Goal: Task Accomplishment & Management: Complete application form

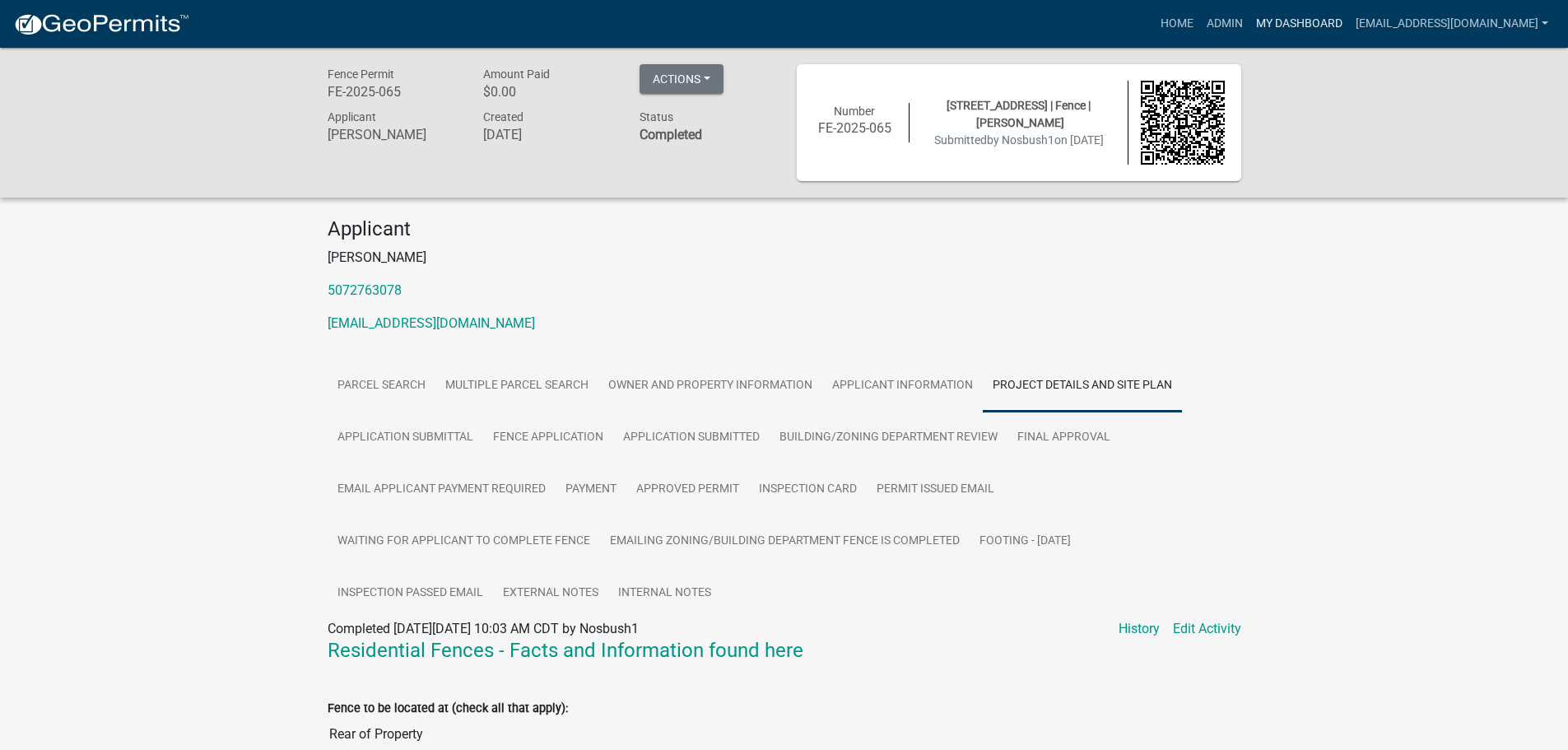
click at [1336, 15] on link "My Dashboard" at bounding box center [1299, 24] width 100 height 31
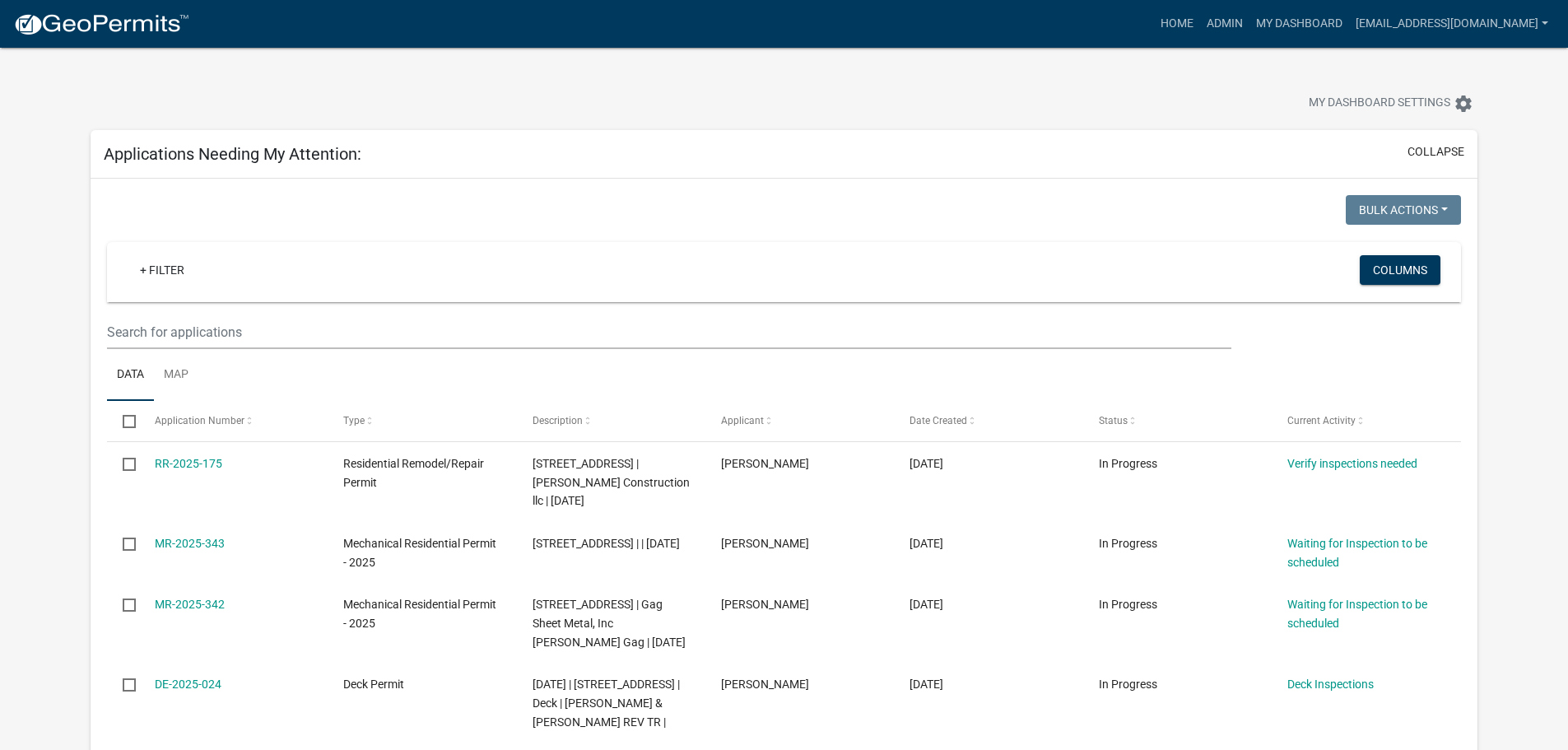
click at [253, 311] on wm-filter-builder "+ Filter Columns" at bounding box center [784, 296] width 1354 height 107
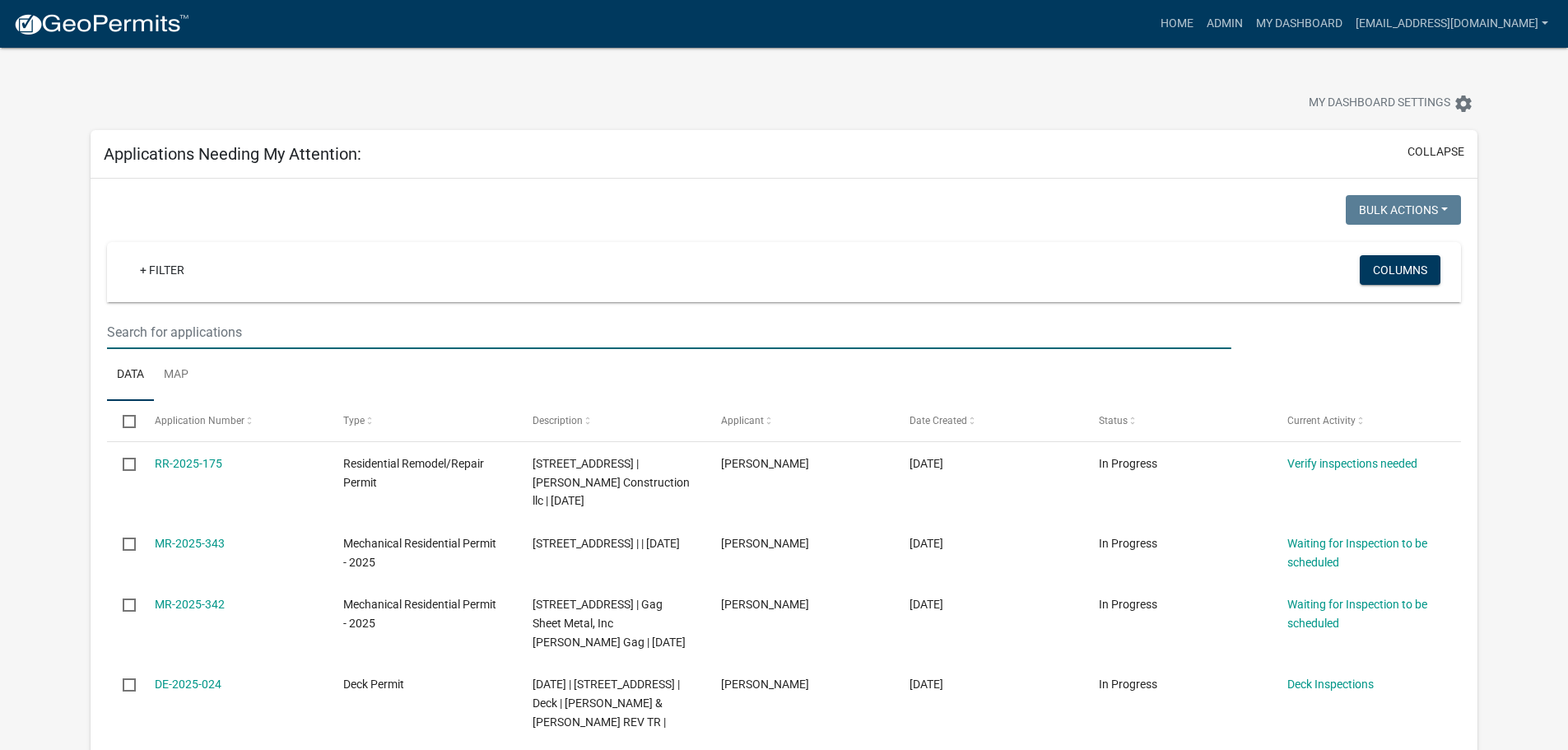
click at [224, 326] on input "text" at bounding box center [669, 333] width 1124 height 34
drag, startPoint x: 149, startPoint y: 336, endPoint x: 42, endPoint y: 331, distance: 107.1
type input "front"
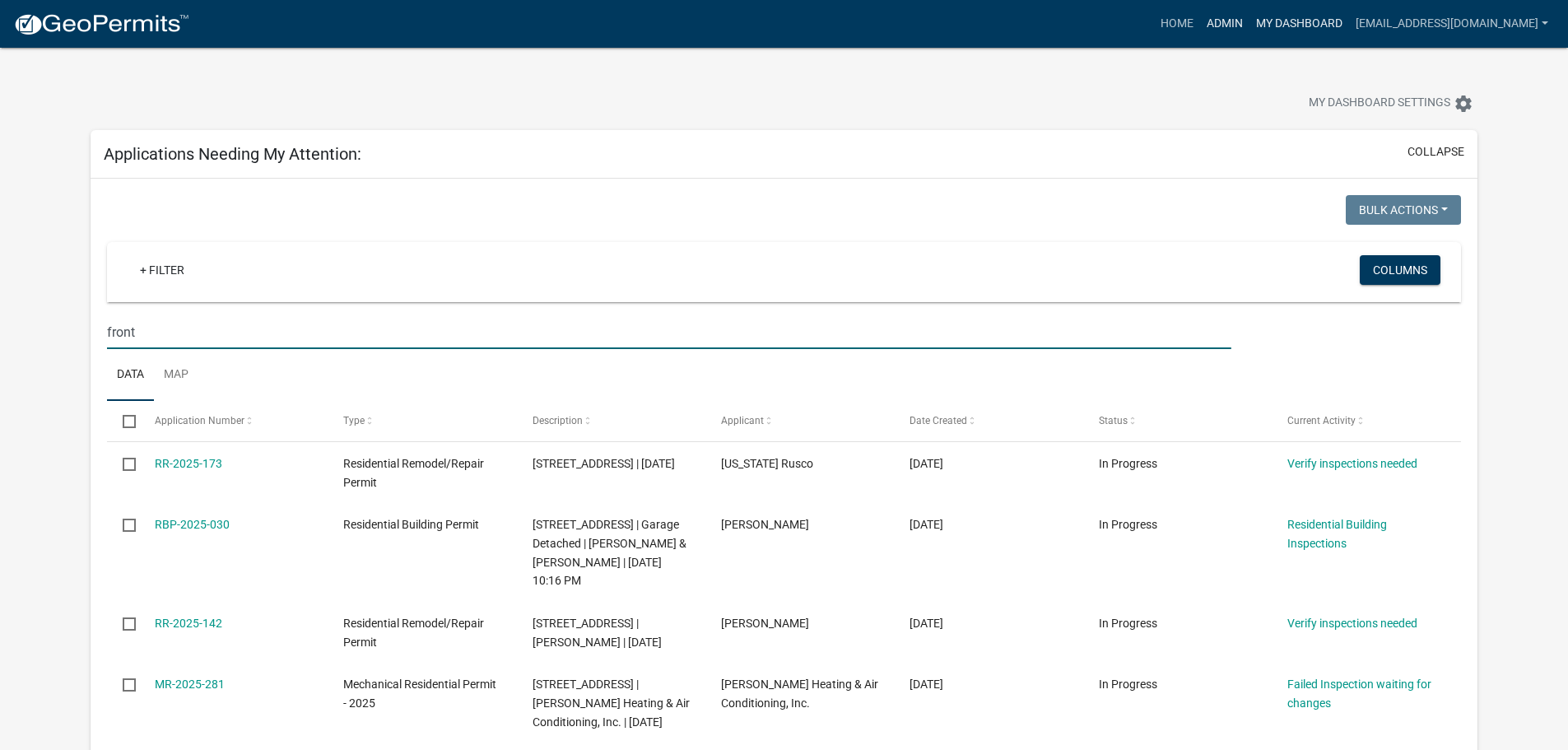
drag, startPoint x: 1326, startPoint y: 22, endPoint x: 1280, endPoint y: 27, distance: 46.3
click at [1326, 22] on link "My Dashboard" at bounding box center [1299, 24] width 100 height 31
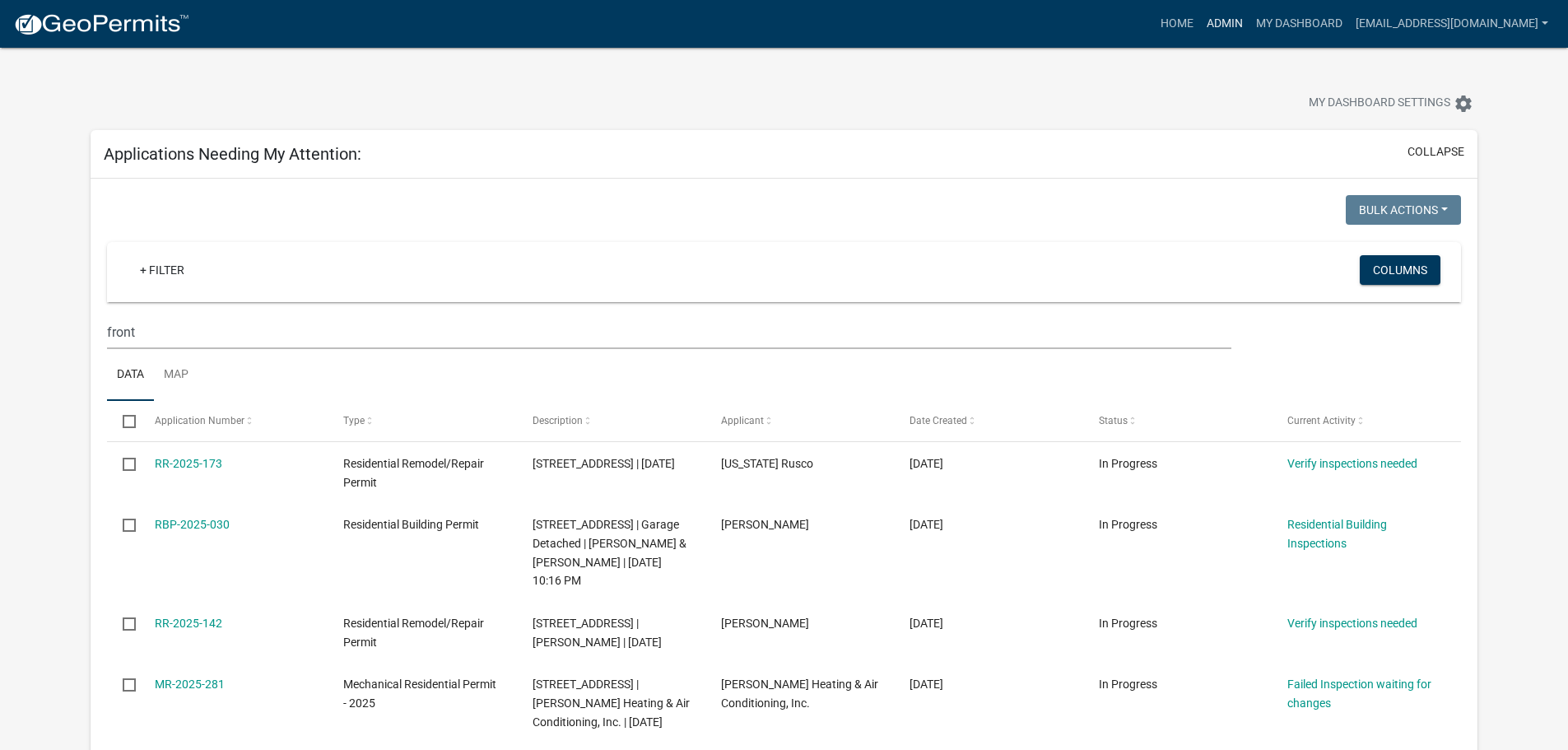
click at [1250, 26] on link "Admin" at bounding box center [1225, 24] width 49 height 31
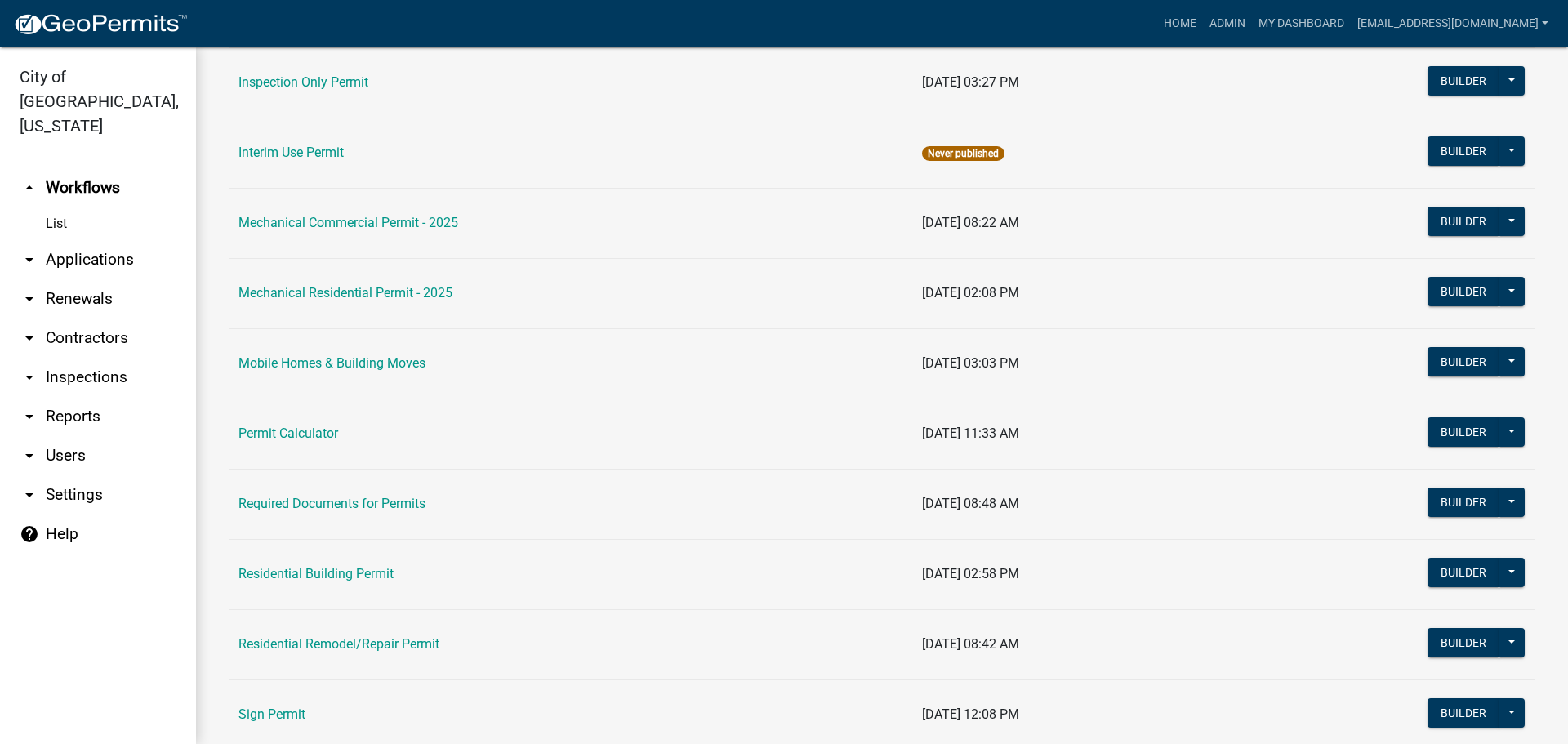
scroll to position [817, 0]
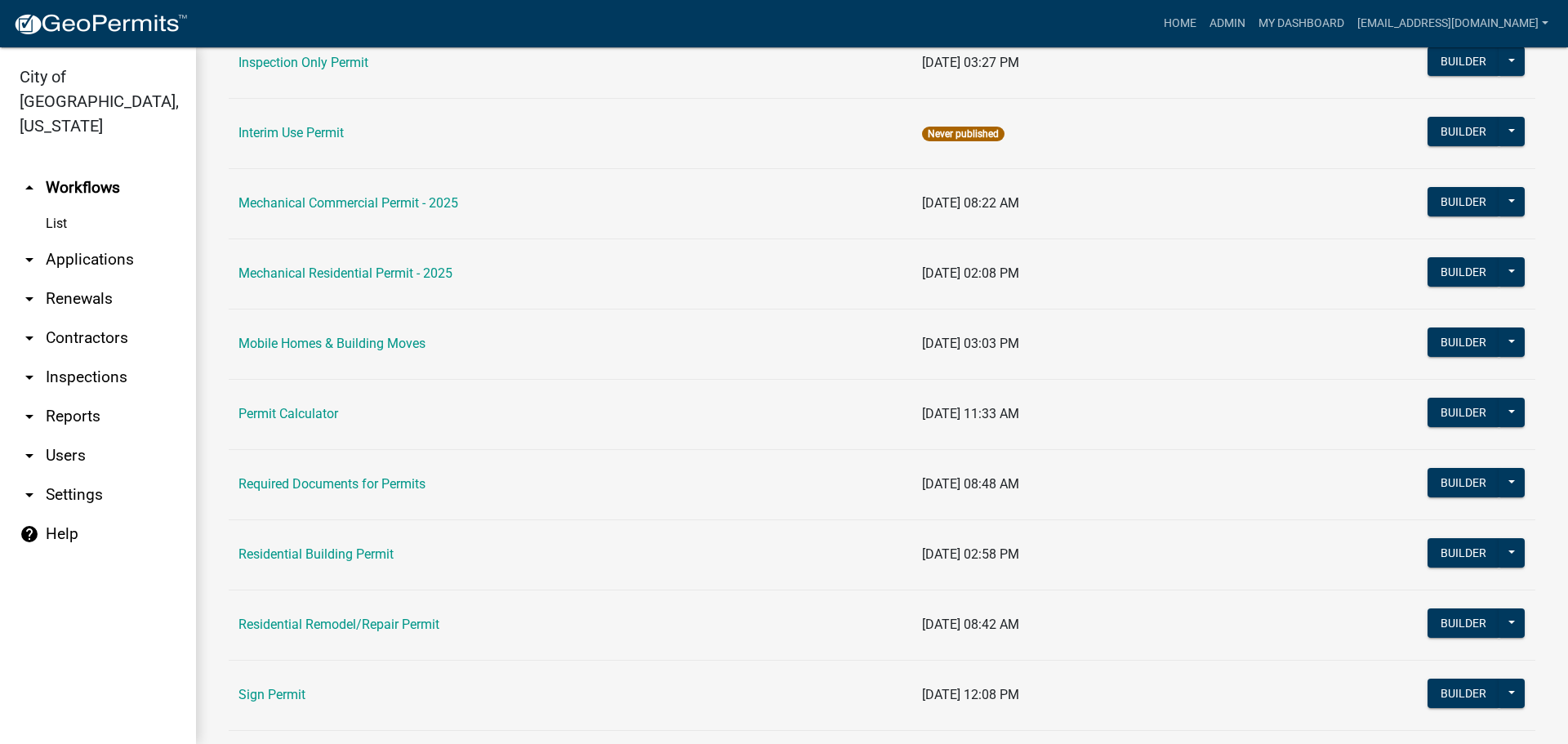
click at [60, 240] on link "arrow_drop_down Applications" at bounding box center [98, 260] width 196 height 40
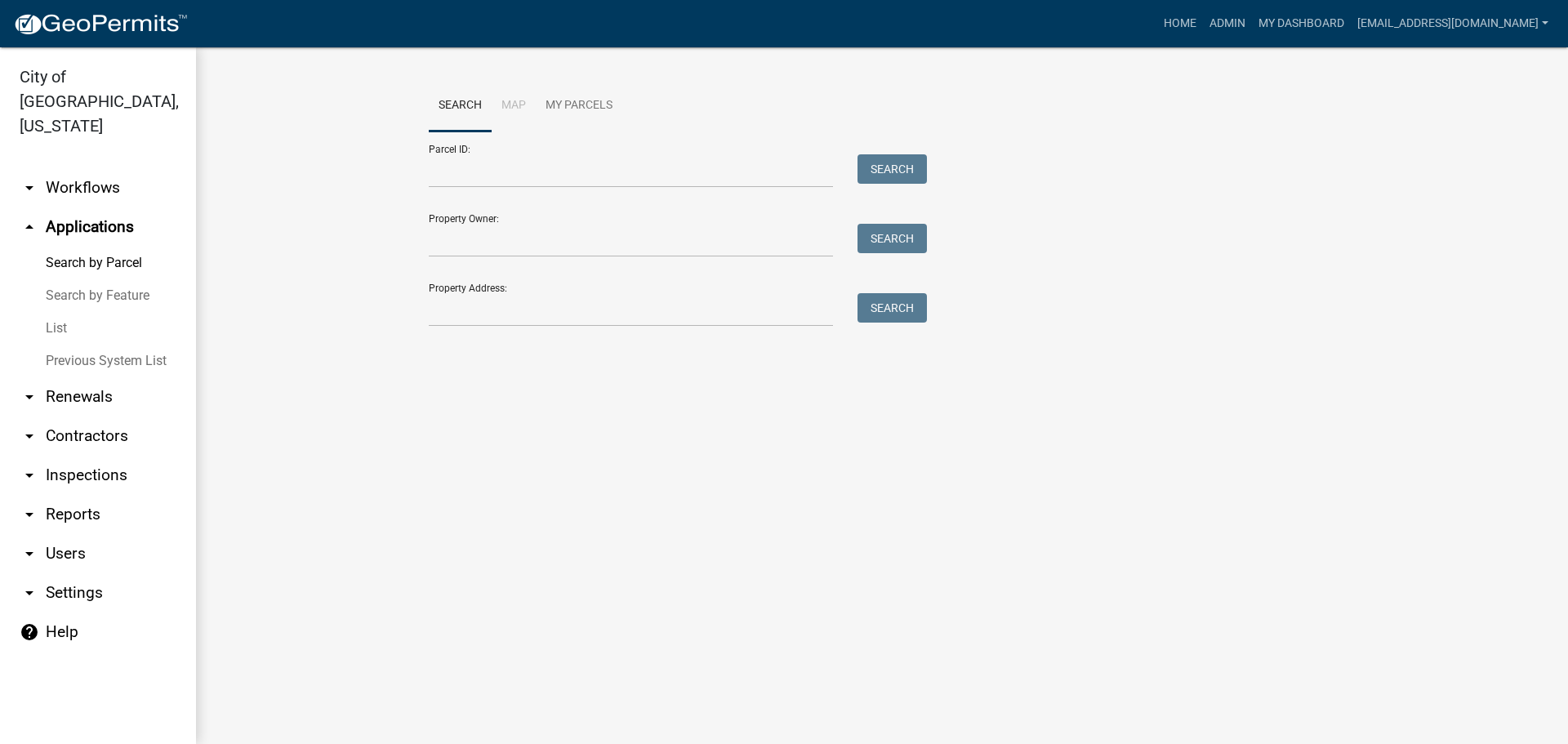
click at [93, 345] on link "Previous System List" at bounding box center [98, 361] width 196 height 33
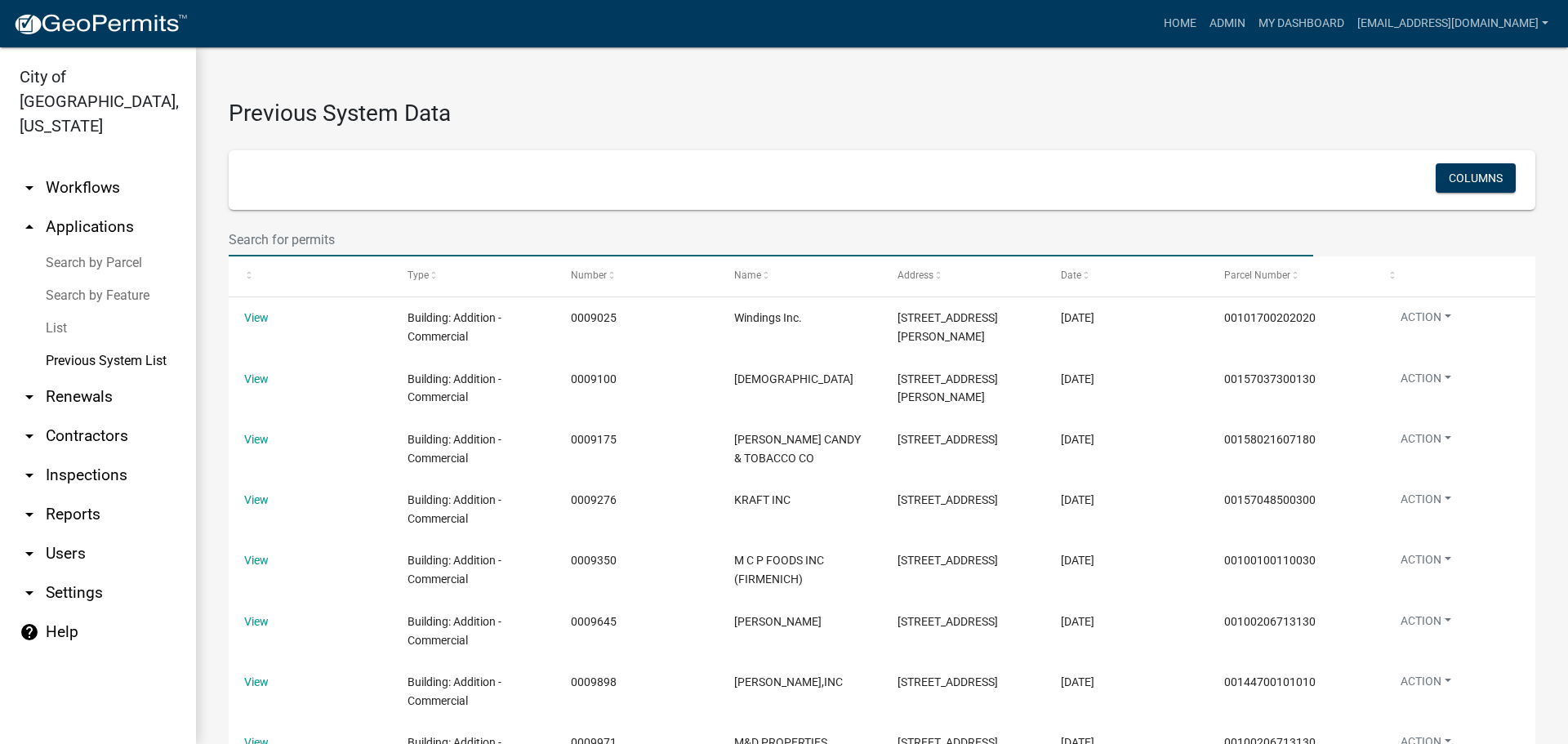
click at [260, 242] on input "text" at bounding box center [771, 240] width 1084 height 34
type input "1000"
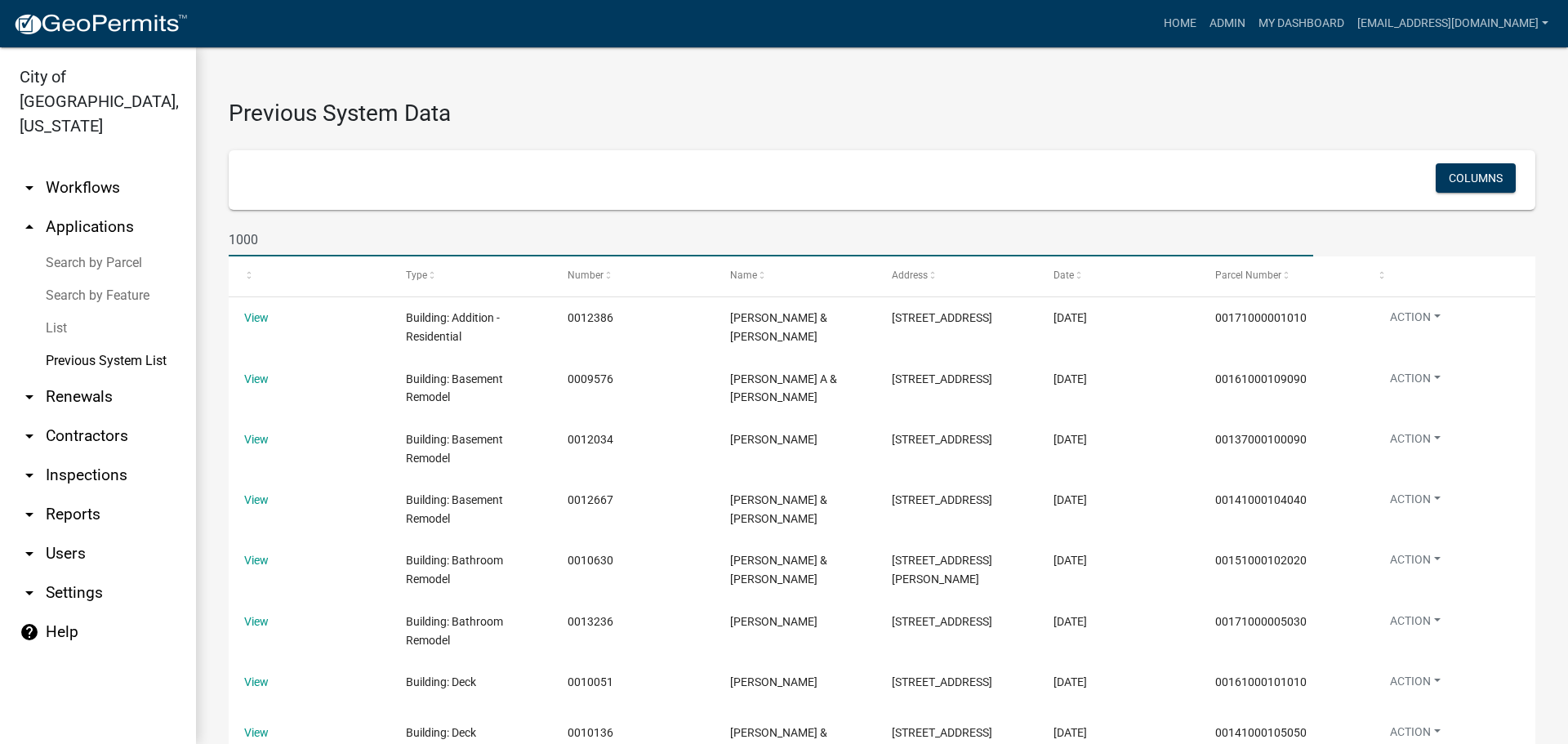
scroll to position [365, 0]
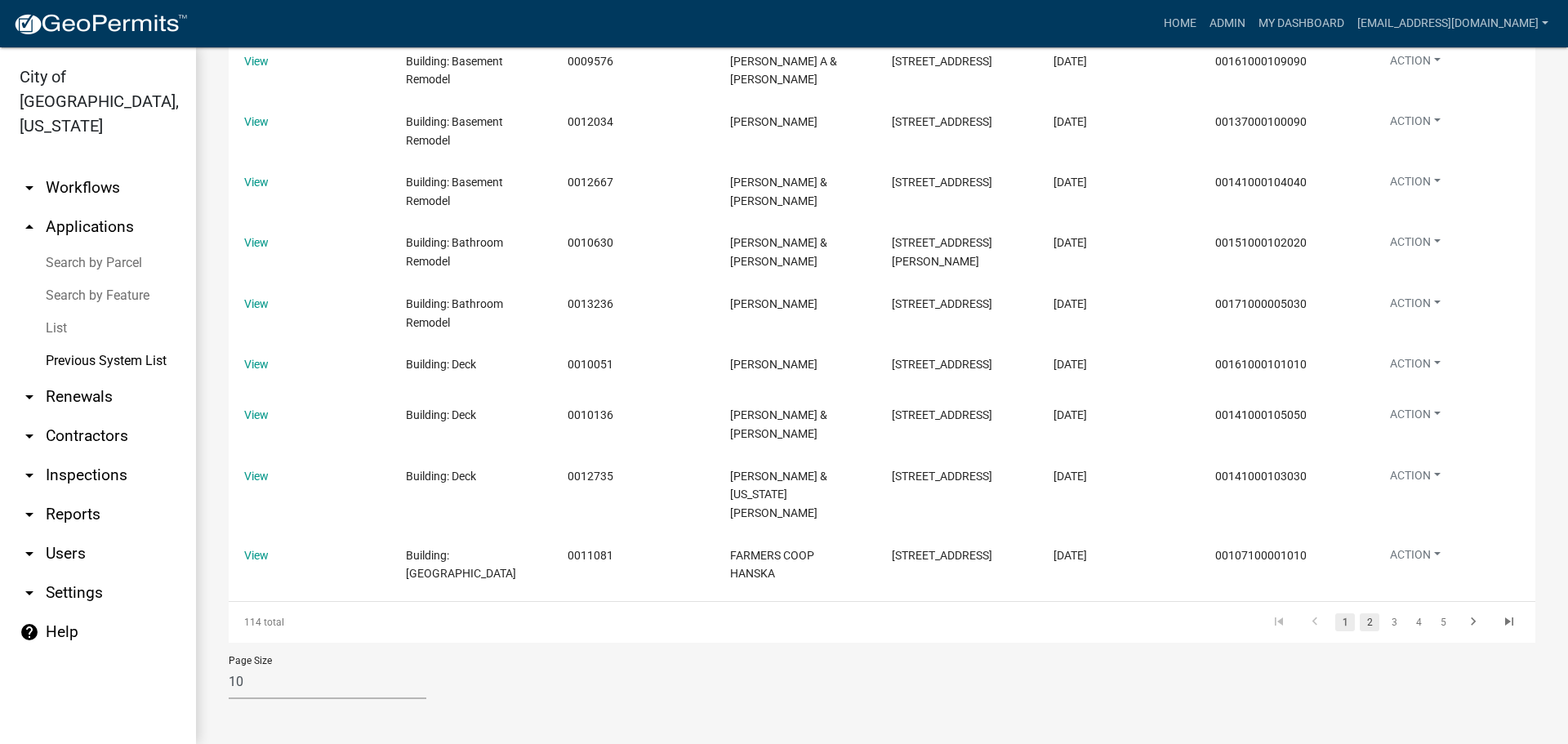
click at [1360, 624] on link "2" at bounding box center [1369, 622] width 20 height 18
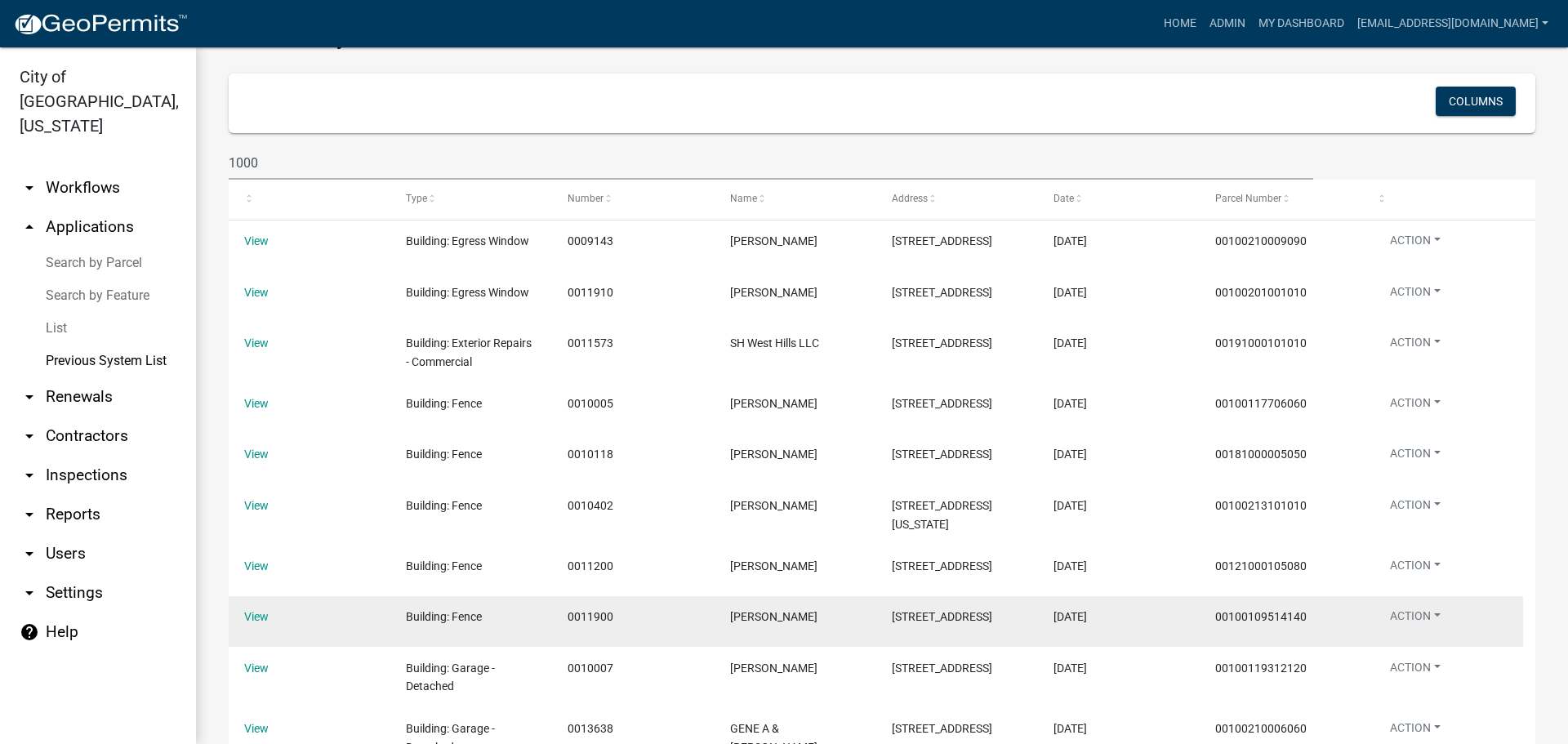
scroll to position [39, 0]
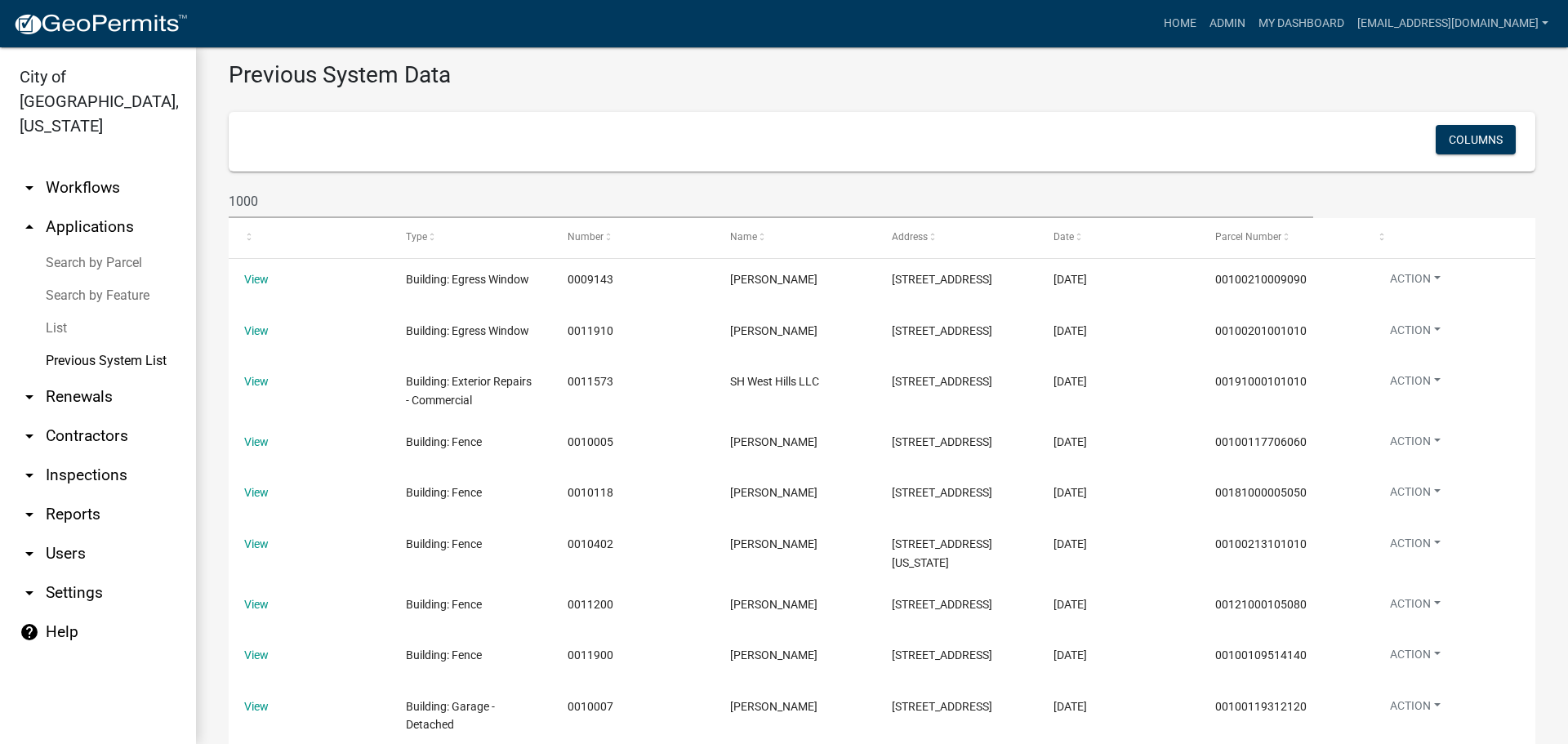
click at [129, 247] on link "Search by Parcel" at bounding box center [98, 263] width 196 height 33
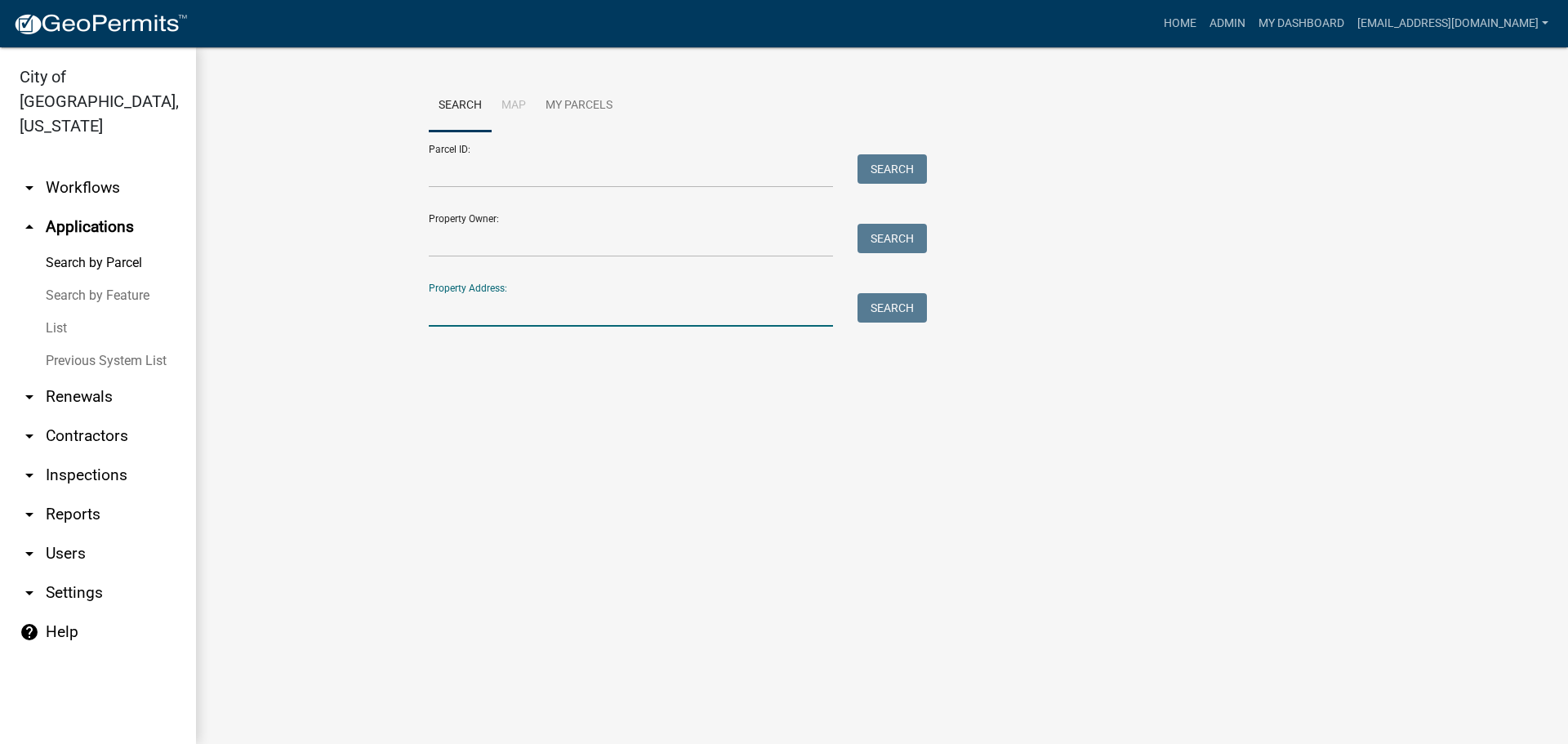
click at [562, 306] on input "Property Address:" at bounding box center [631, 310] width 404 height 34
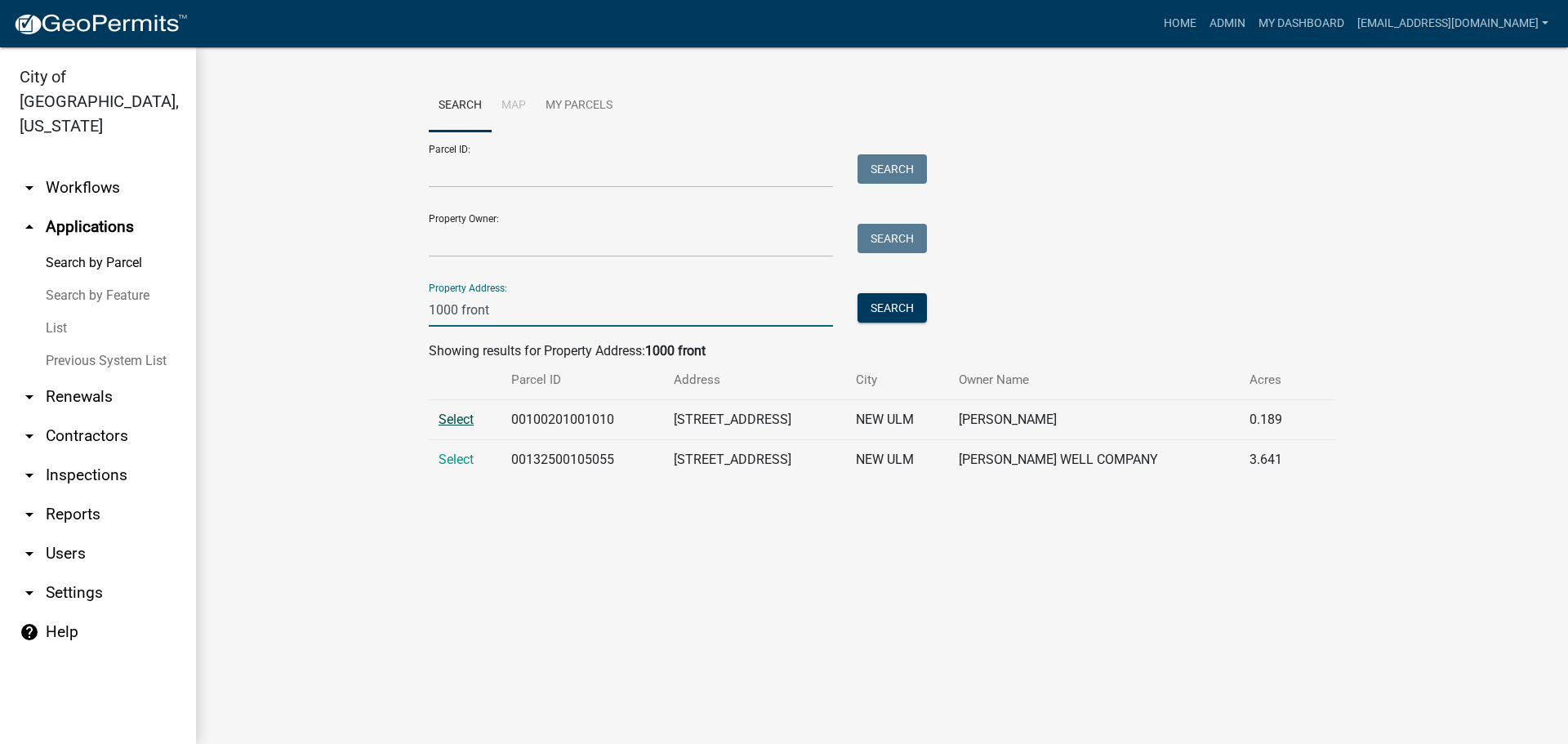
type input "1000 front"
click at [453, 422] on span "Select" at bounding box center [455, 420] width 35 height 15
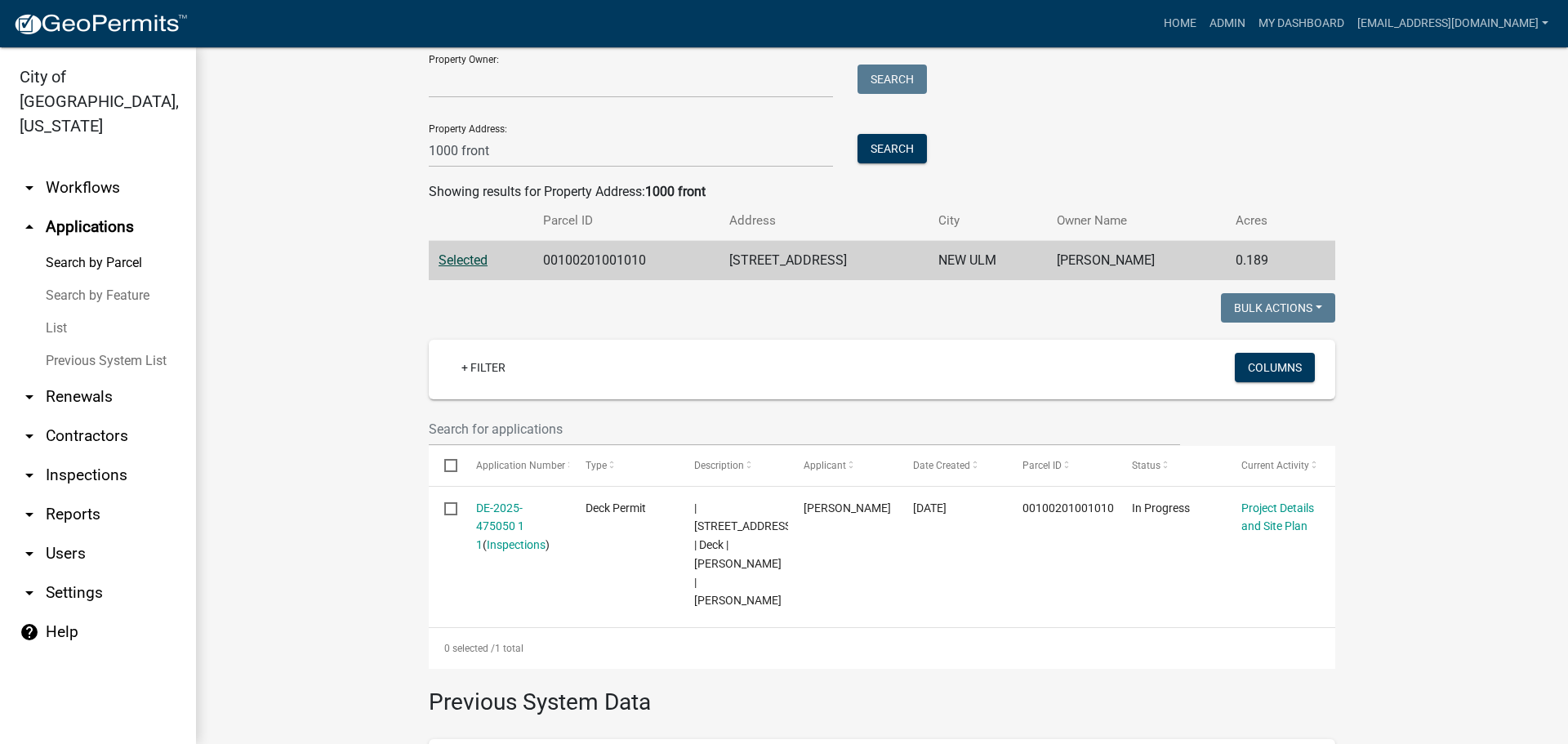
scroll to position [163, 0]
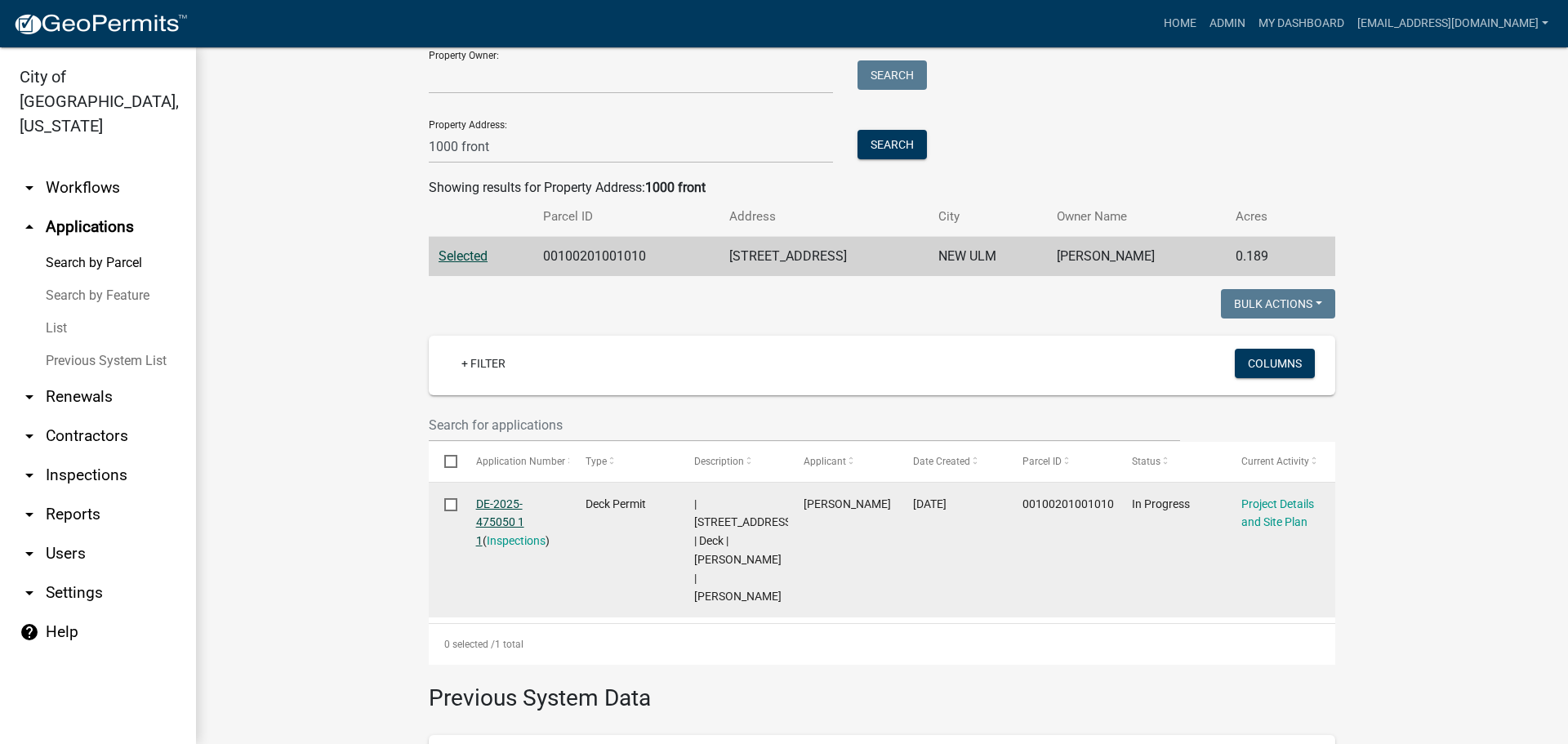
click at [508, 503] on link "DE-2025-475050 1 1" at bounding box center [500, 523] width 48 height 51
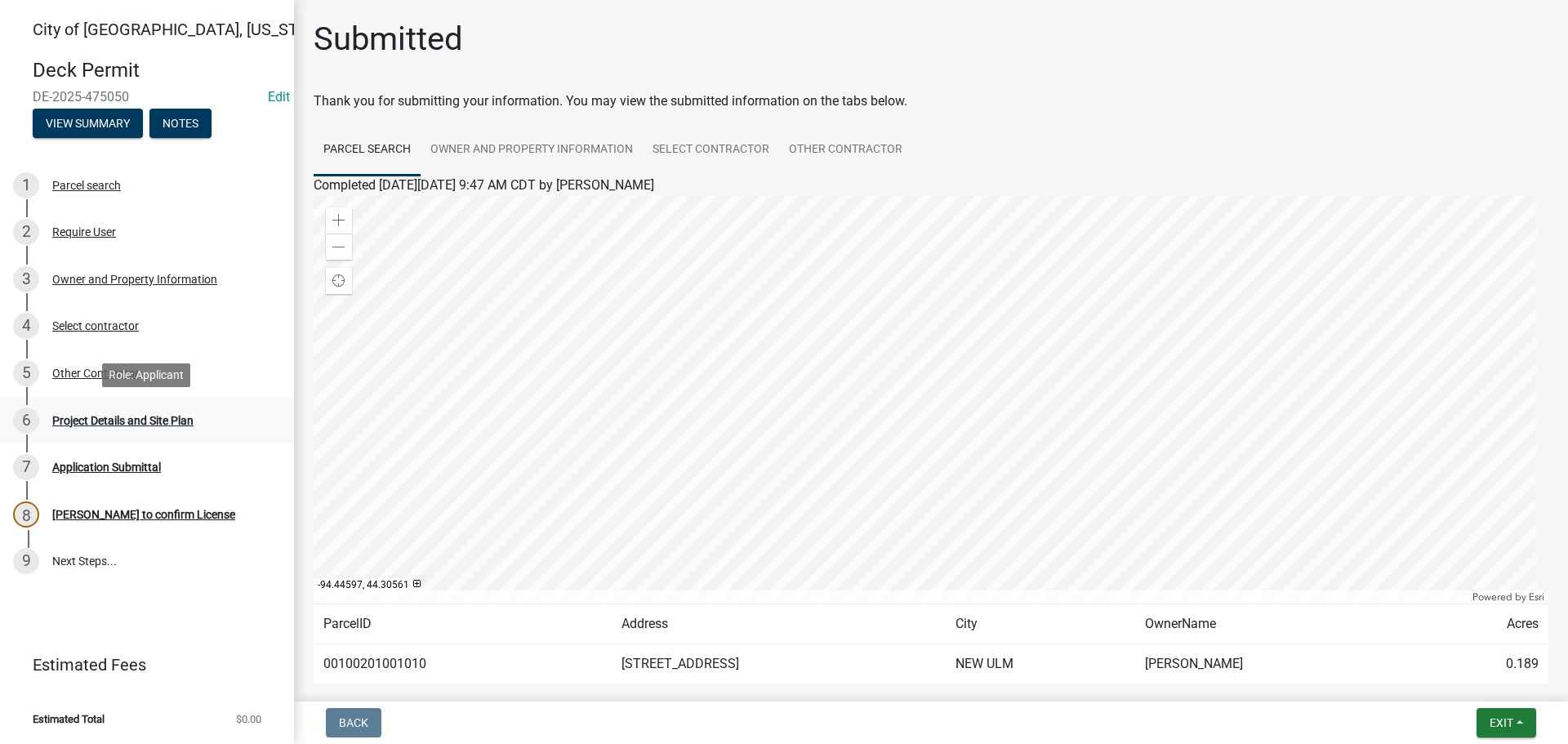
click at [127, 422] on div "Project Details and Site Plan" at bounding box center [123, 421] width 141 height 11
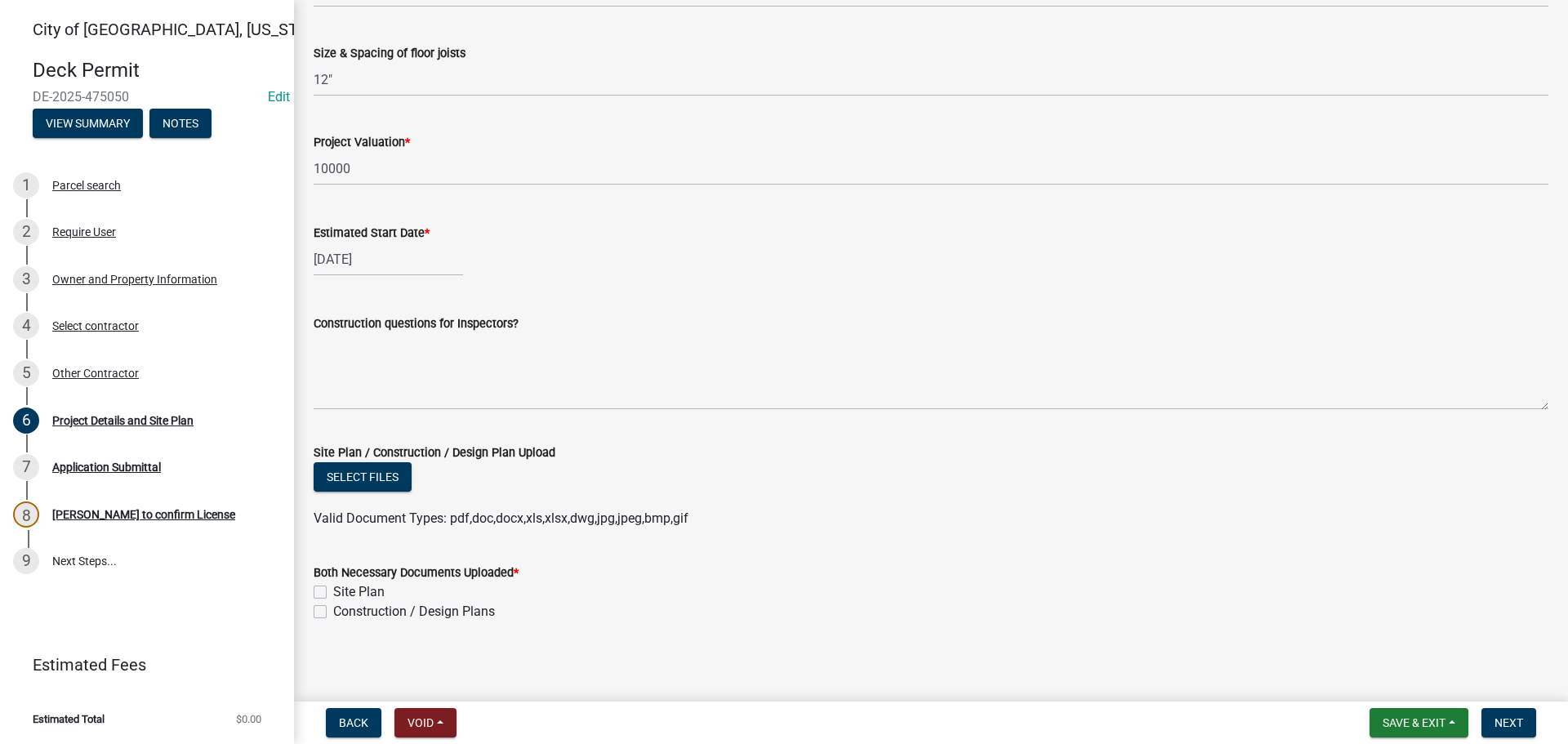
scroll to position [837, 0]
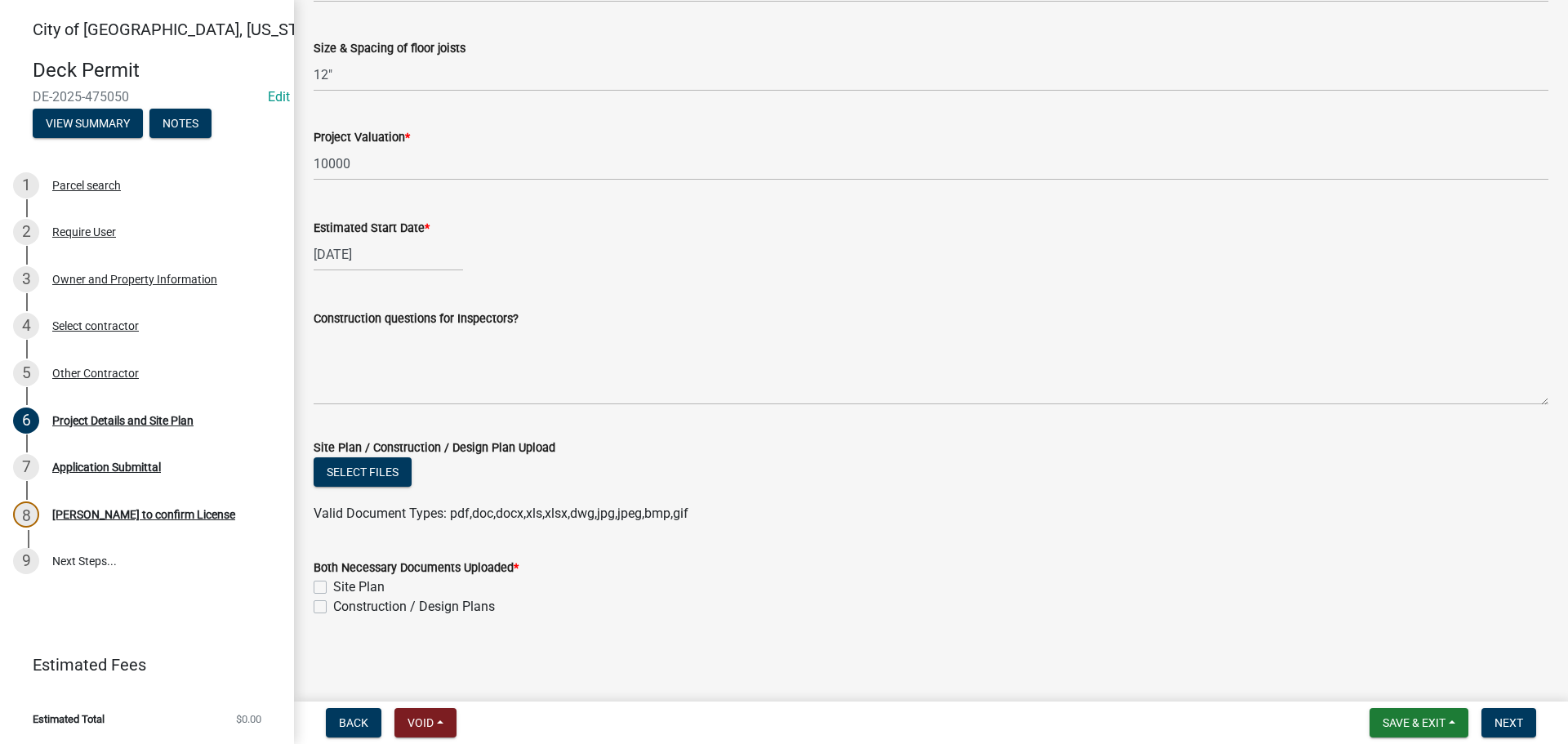
click at [327, 584] on div "Site Plan" at bounding box center [932, 587] width 1235 height 20
click at [333, 589] on label "Site Plan" at bounding box center [358, 587] width 52 height 20
click at [333, 588] on input "Site Plan" at bounding box center [338, 582] width 10 height 10
checkbox input "true"
click at [333, 601] on label "Construction / Design Plans" at bounding box center [414, 606] width 162 height 20
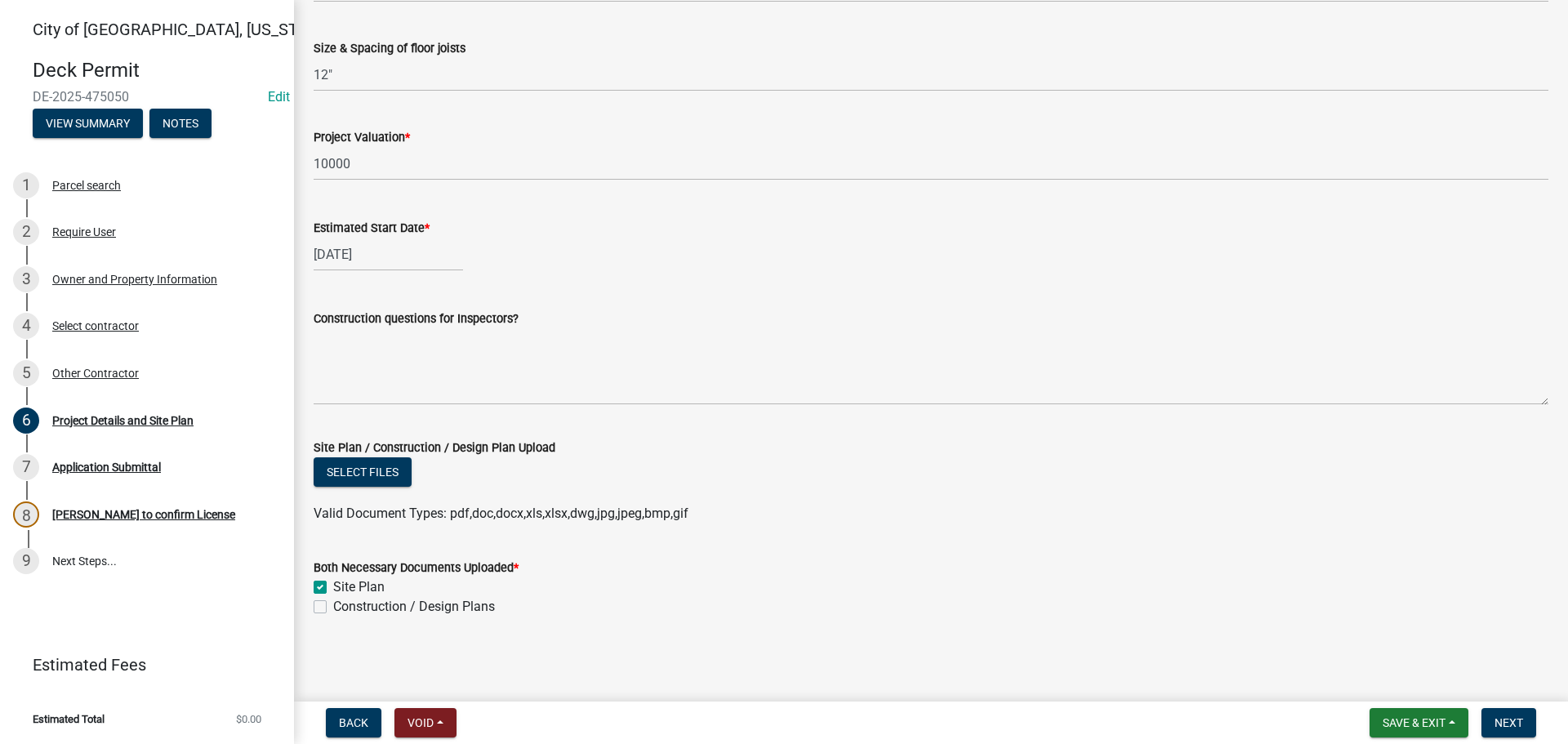
click at [333, 601] on input "Construction / Design Plans" at bounding box center [338, 602] width 10 height 10
checkbox input "true"
click at [1516, 720] on span "Next" at bounding box center [1509, 723] width 28 height 13
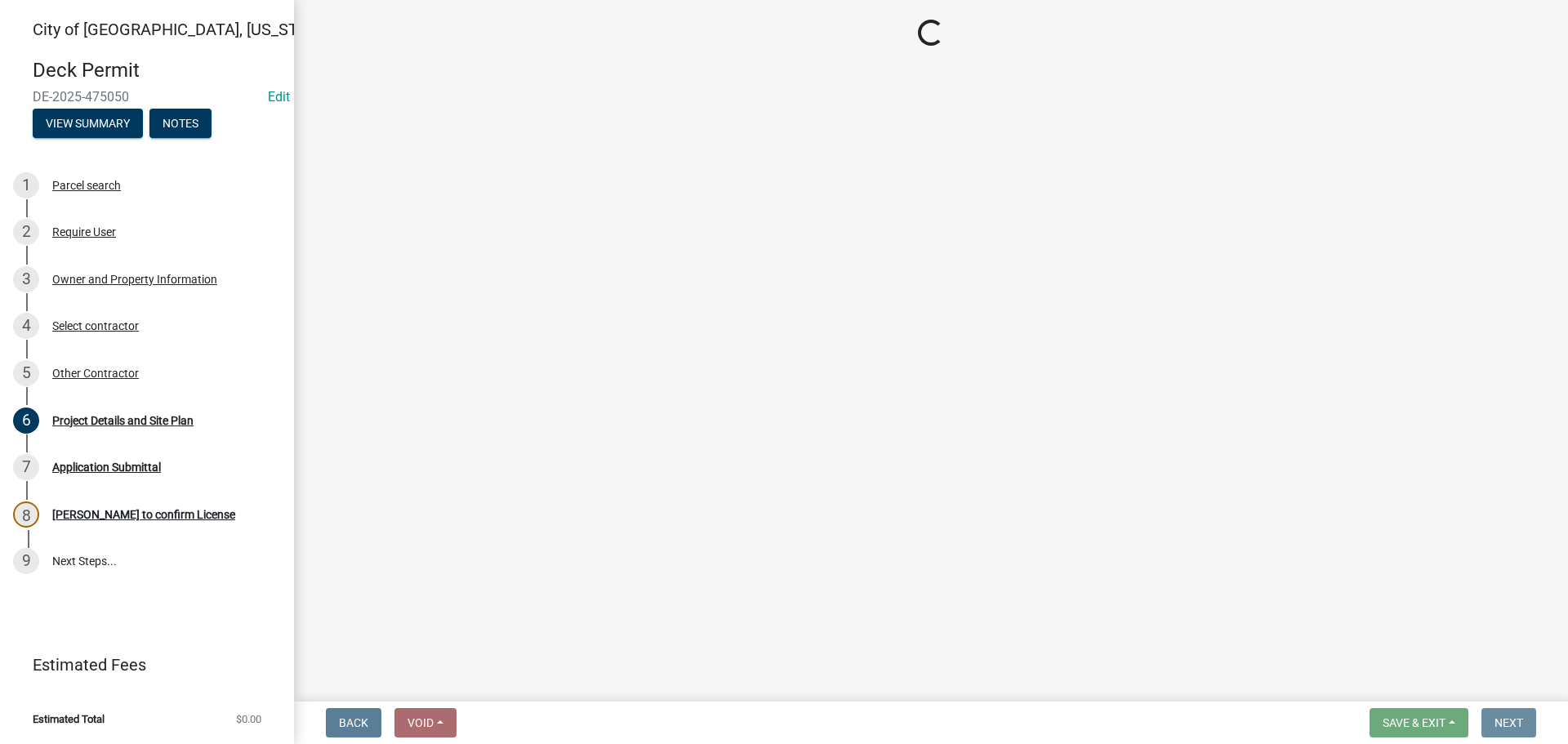
scroll to position [0, 0]
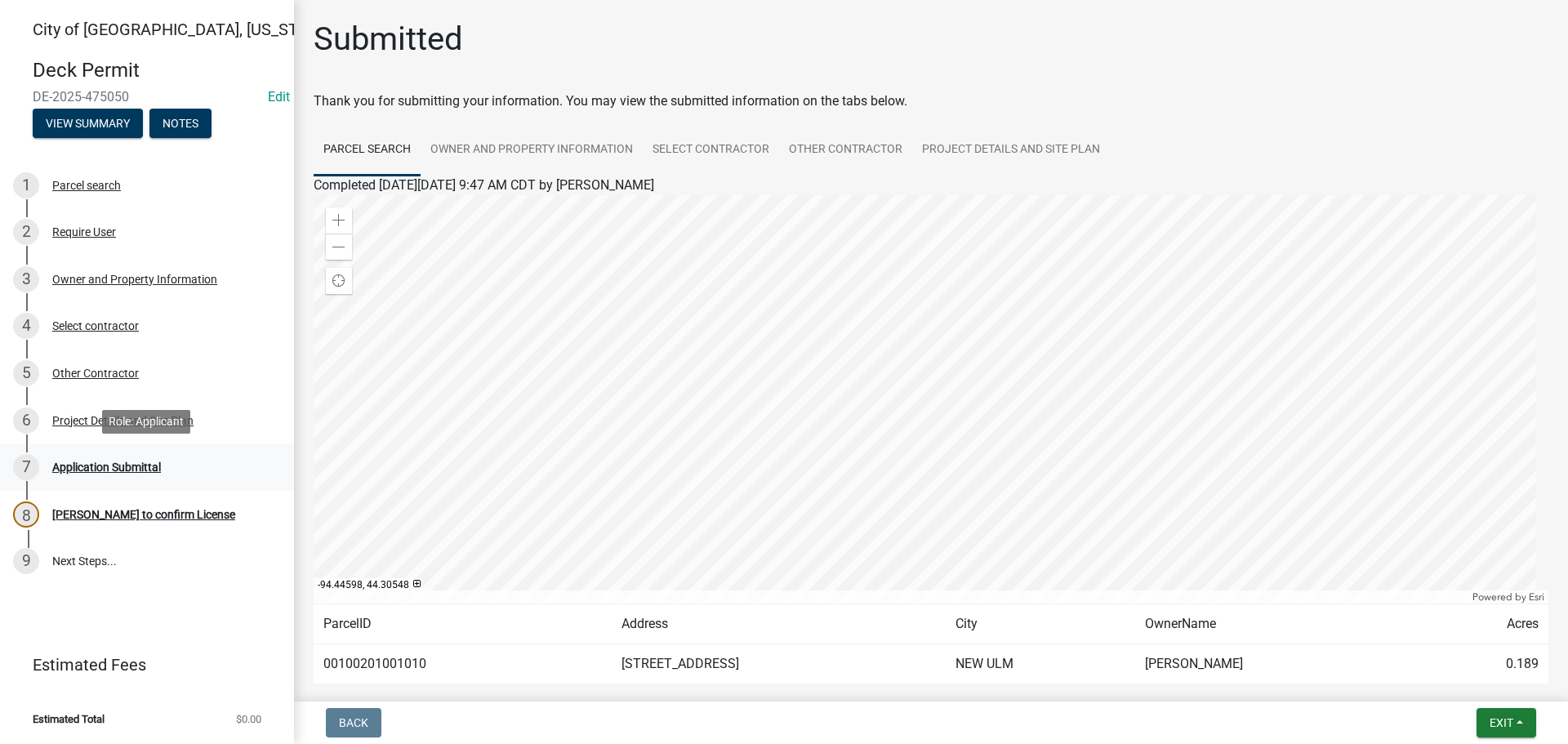
click at [103, 455] on div "7 Application Submittal" at bounding box center [140, 468] width 255 height 26
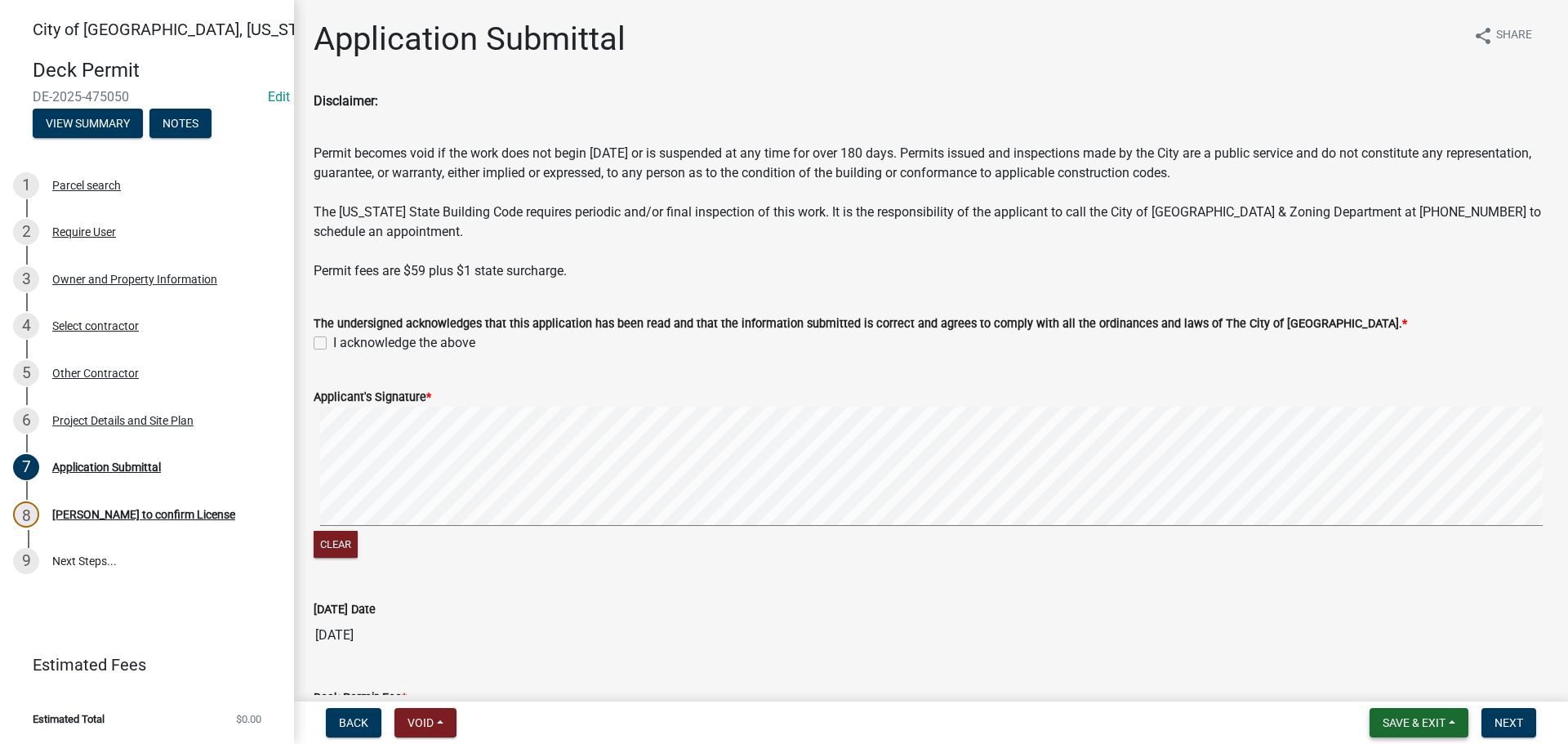
click at [1424, 719] on span "Save & Exit" at bounding box center [1414, 723] width 63 height 13
click at [1396, 694] on button "Save & Exit" at bounding box center [1403, 681] width 131 height 40
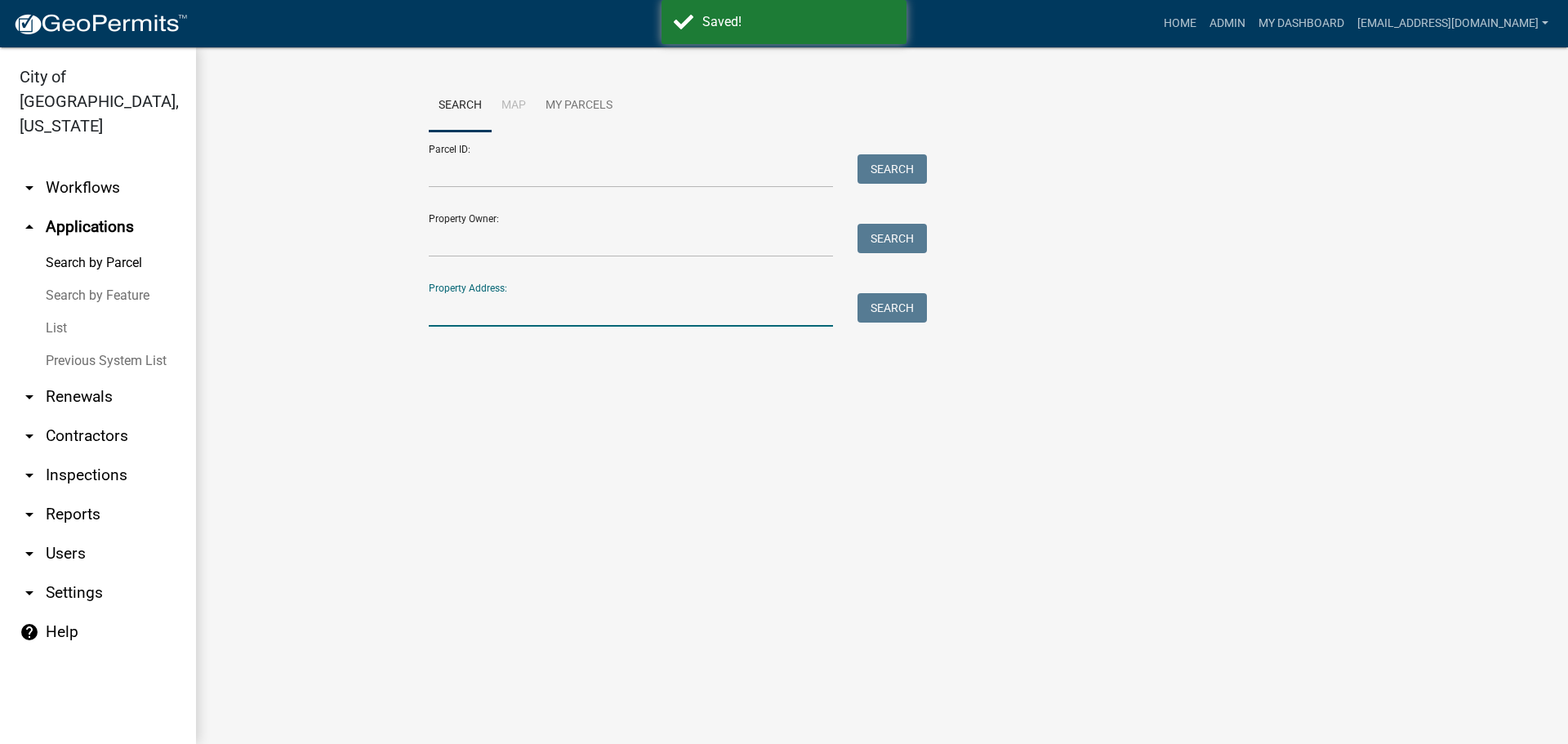
click at [470, 310] on input "Property Address:" at bounding box center [631, 310] width 404 height 34
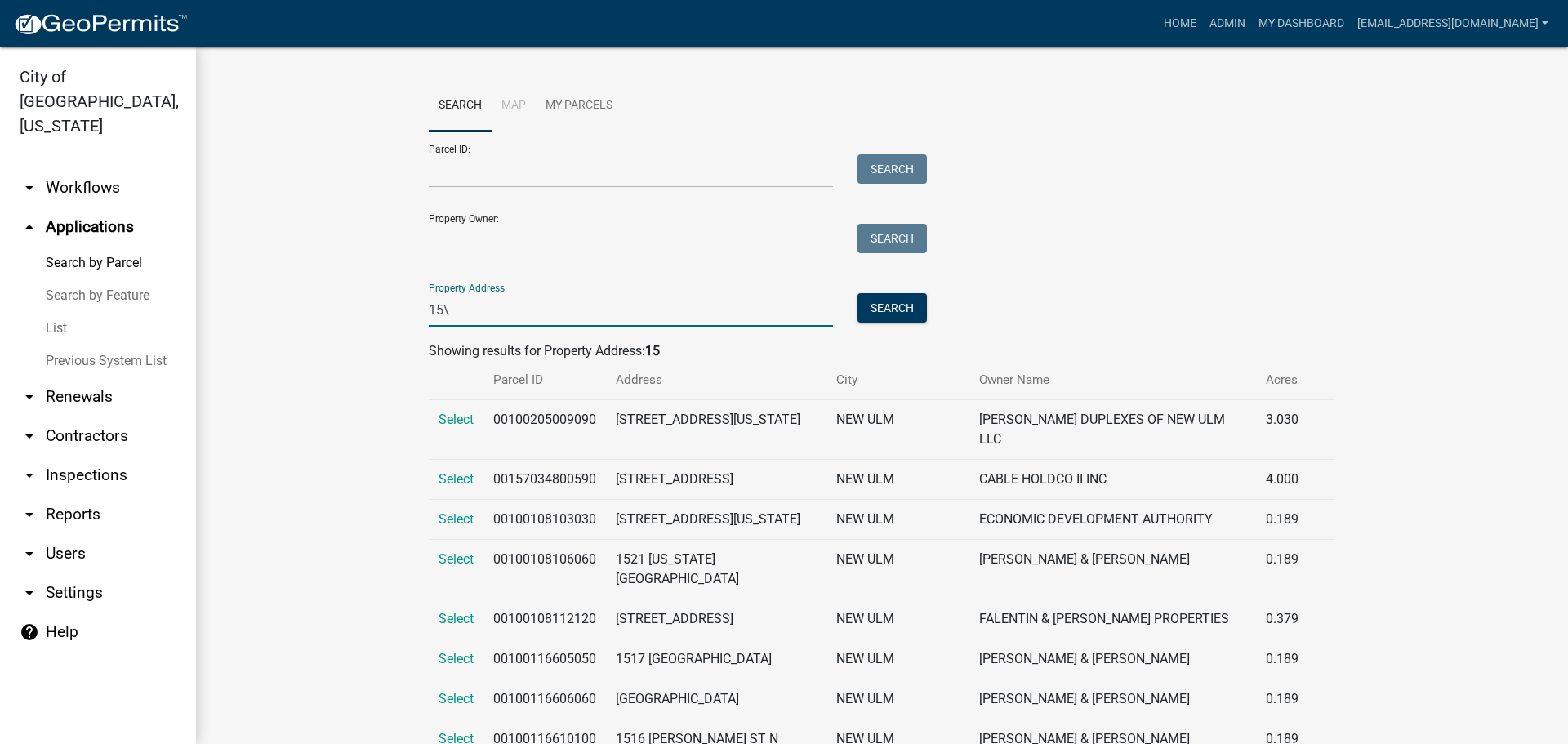
click at [469, 309] on input "15\" at bounding box center [631, 310] width 404 height 34
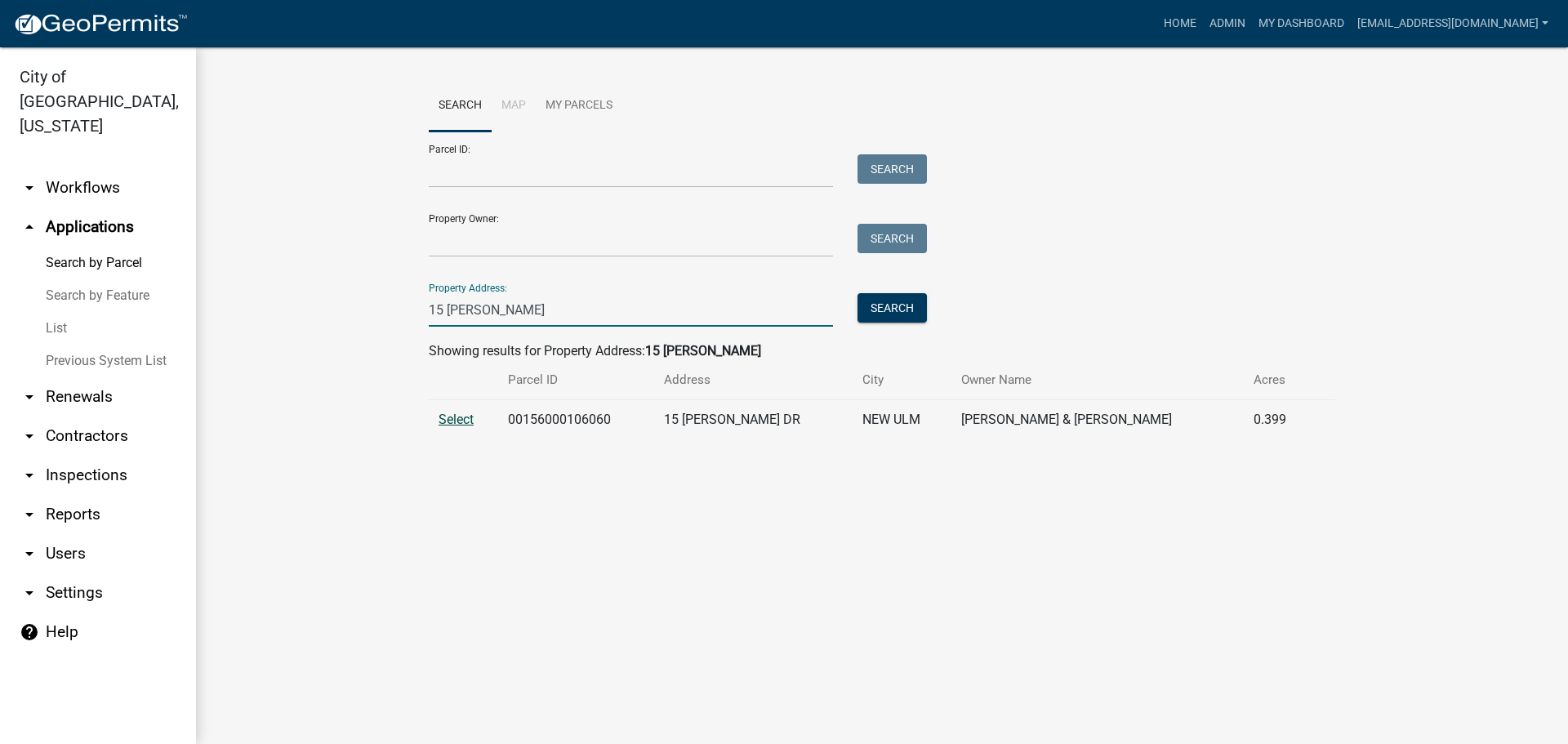
type input "15 [PERSON_NAME]"
click at [462, 423] on span "Select" at bounding box center [455, 420] width 35 height 15
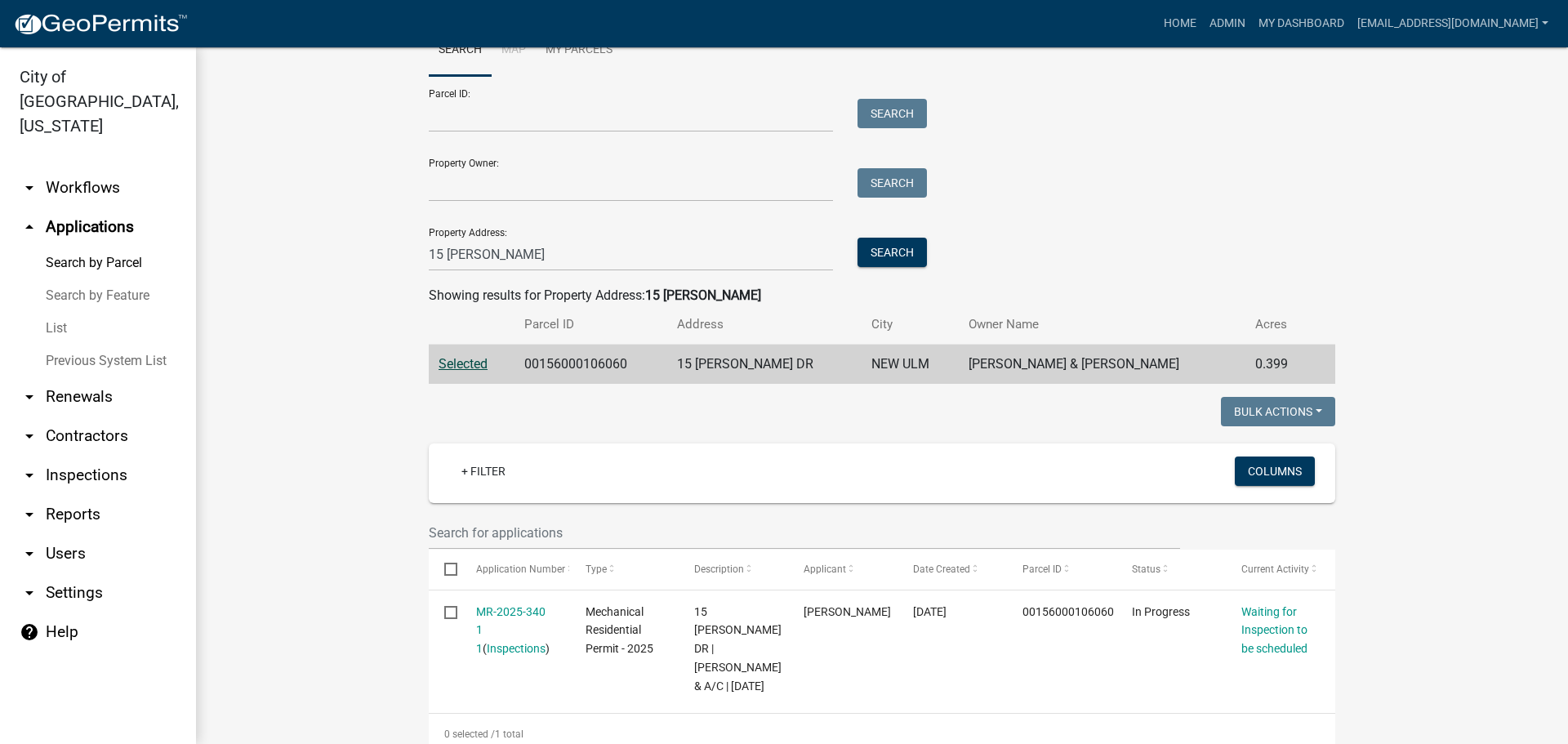
scroll to position [163, 0]
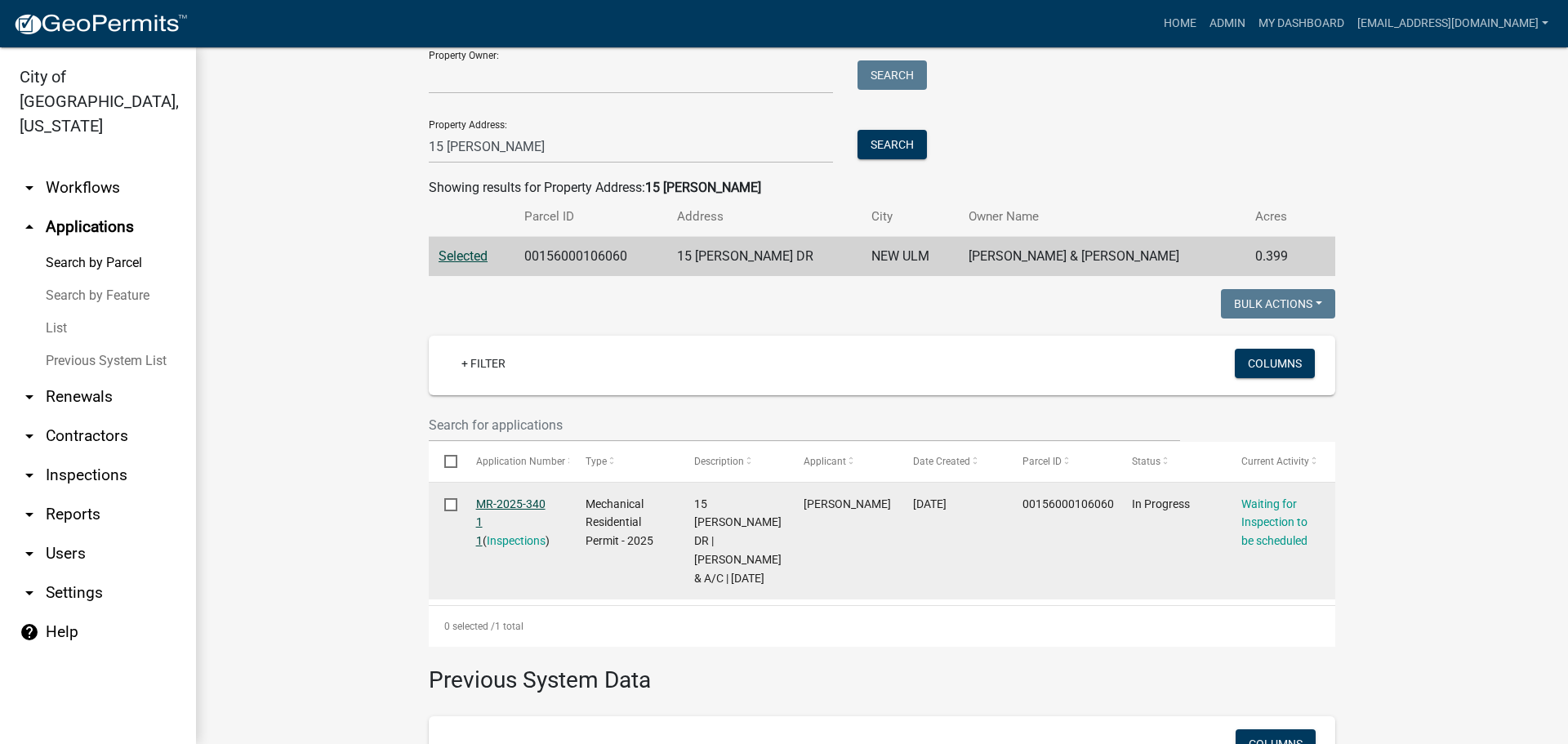
click at [522, 503] on link "MR-2025-340 1 1" at bounding box center [511, 523] width 70 height 51
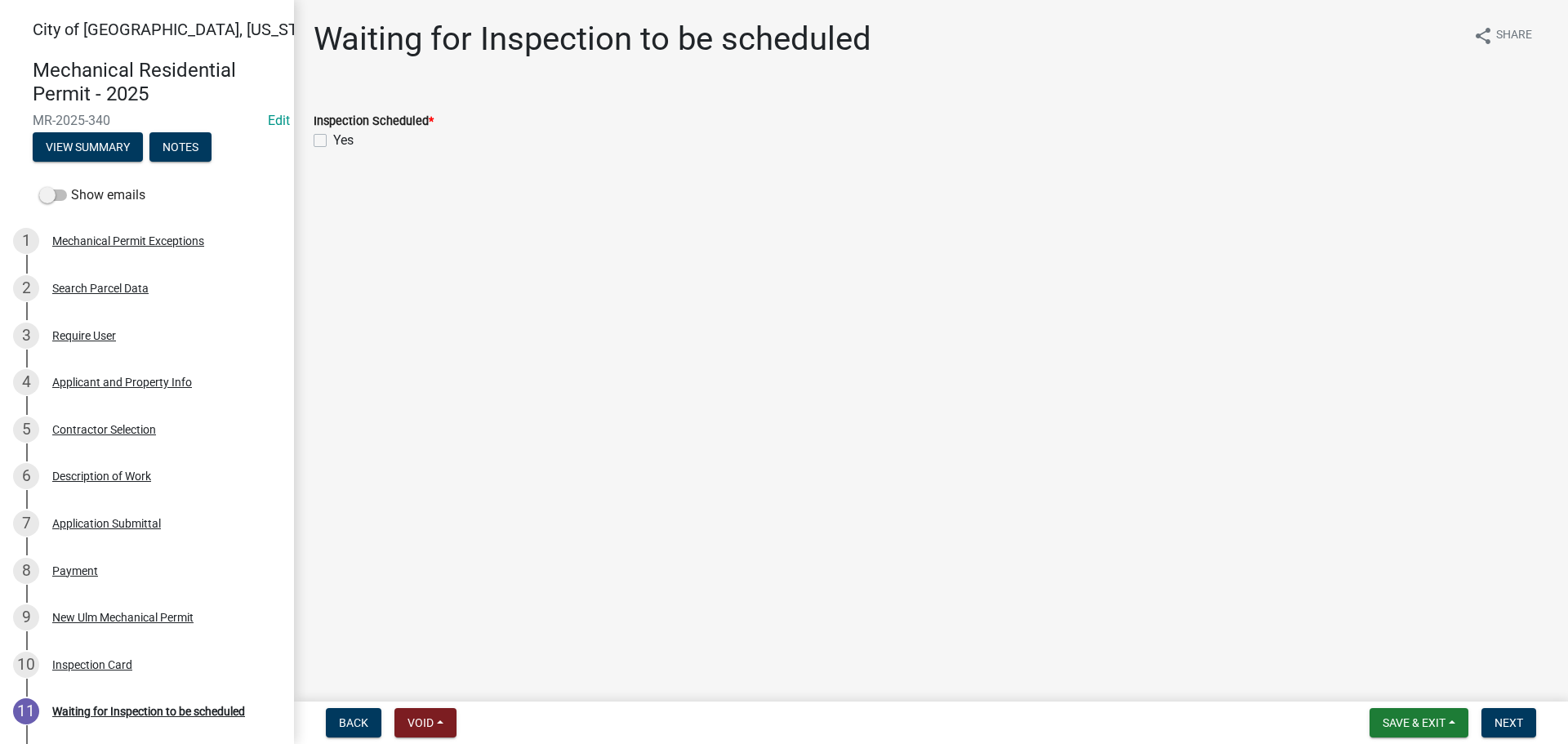
click at [333, 143] on label "Yes" at bounding box center [343, 141] width 21 height 20
click at [333, 141] on input "Yes" at bounding box center [338, 136] width 10 height 10
checkbox input "true"
click at [1507, 724] on span "Next" at bounding box center [1509, 723] width 28 height 13
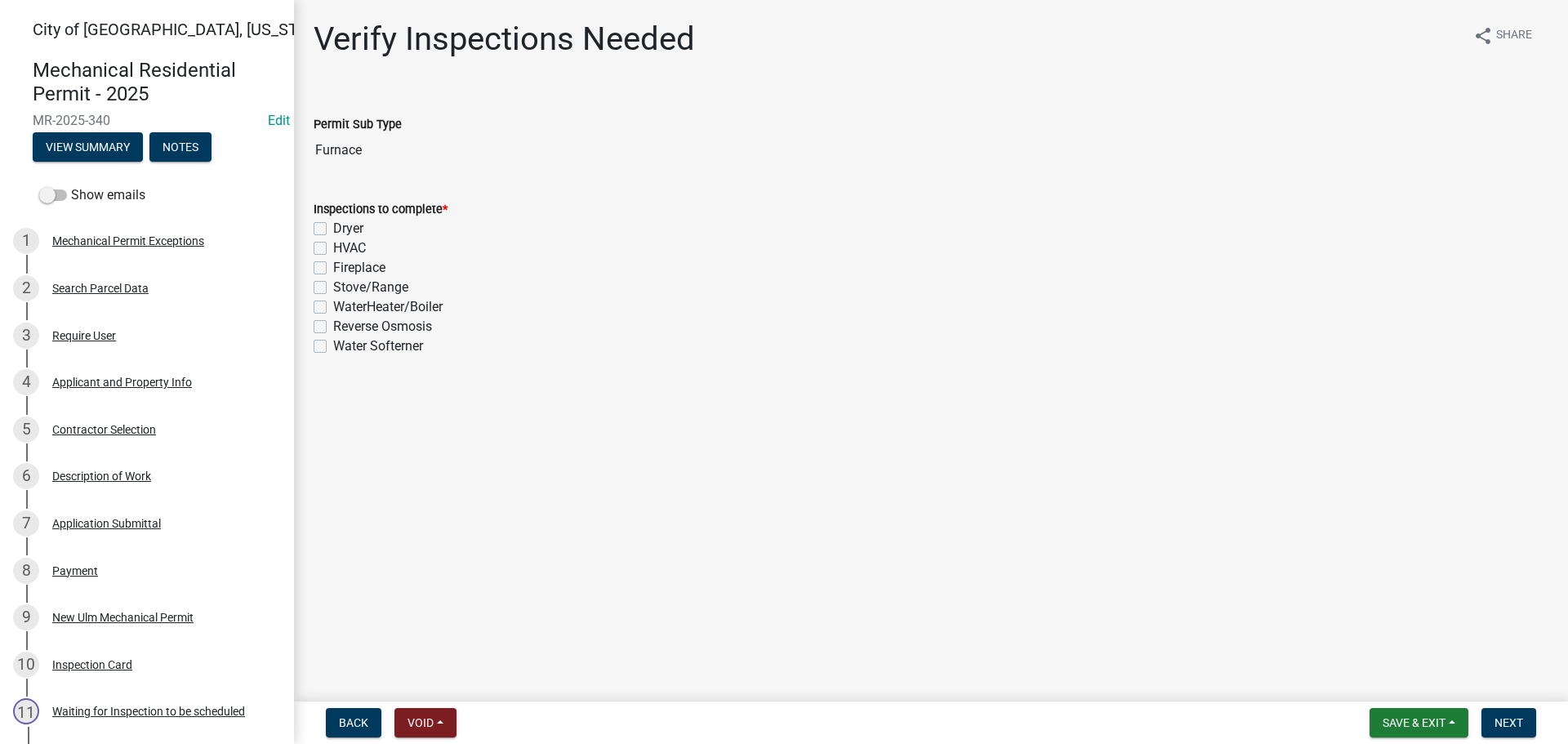
click at [333, 253] on label "HVAC" at bounding box center [349, 248] width 33 height 20
click at [333, 249] on input "HVAC" at bounding box center [338, 243] width 10 height 10
checkbox input "true"
checkbox input "false"
checkbox input "true"
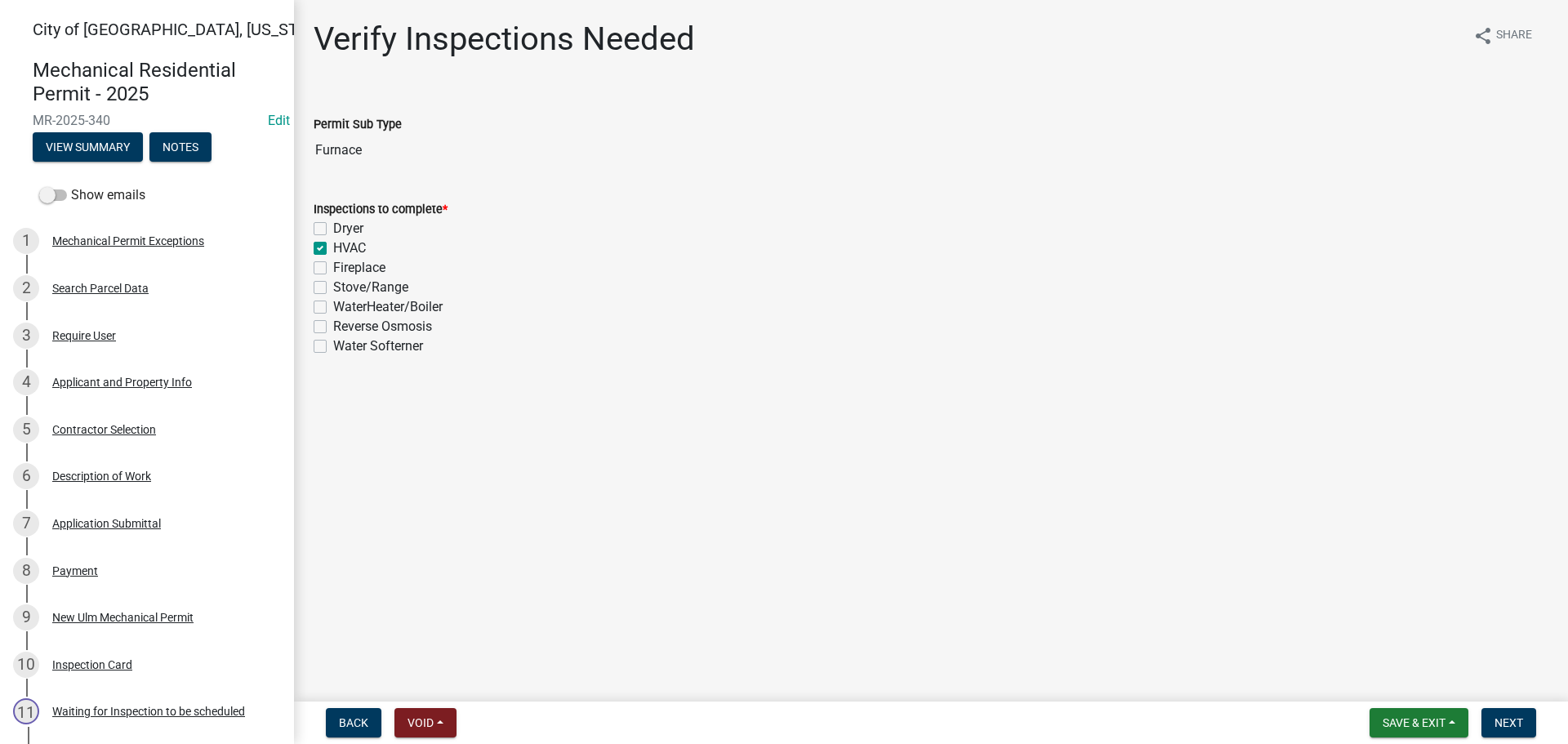
checkbox input "false"
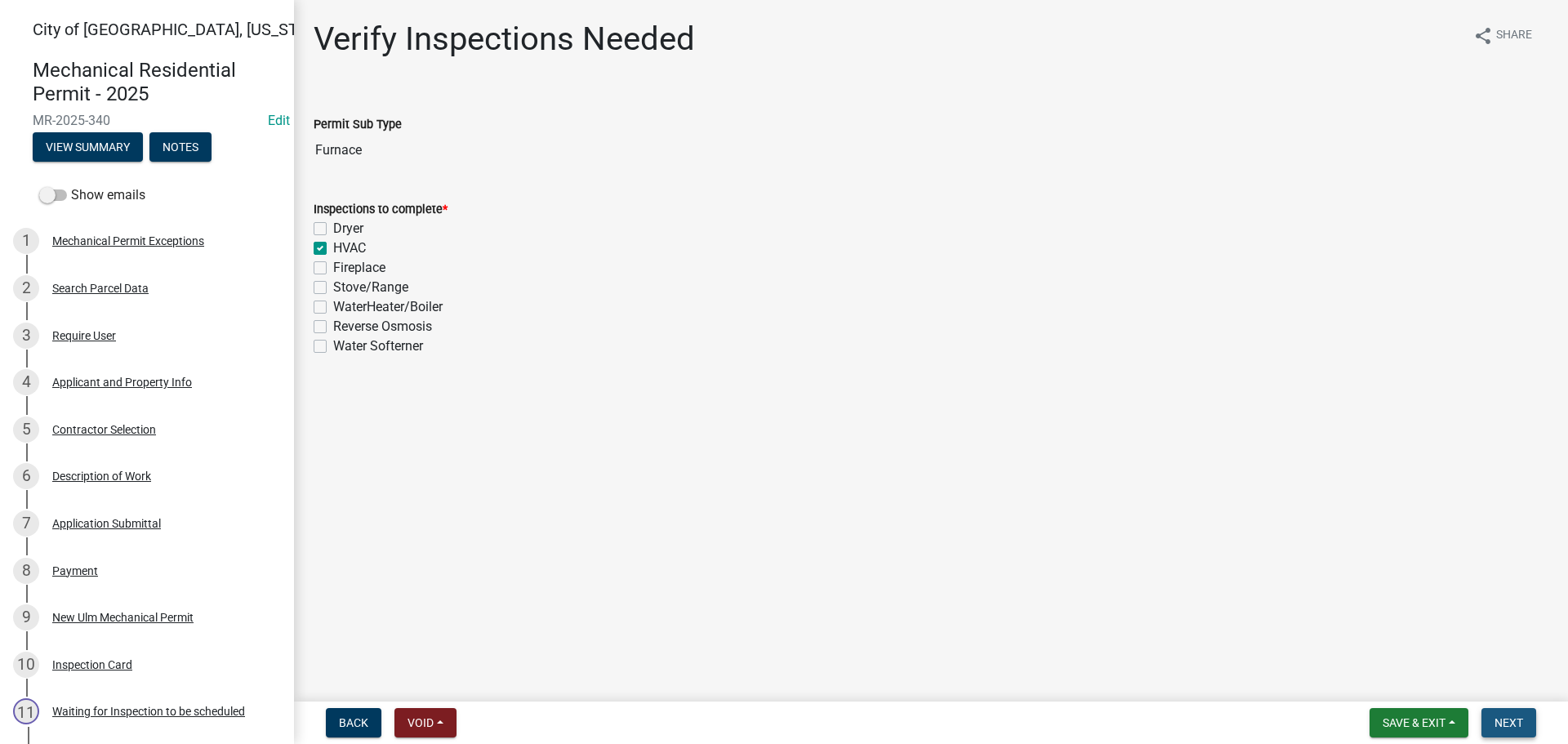
click at [1531, 716] on button "Next" at bounding box center [1510, 722] width 55 height 29
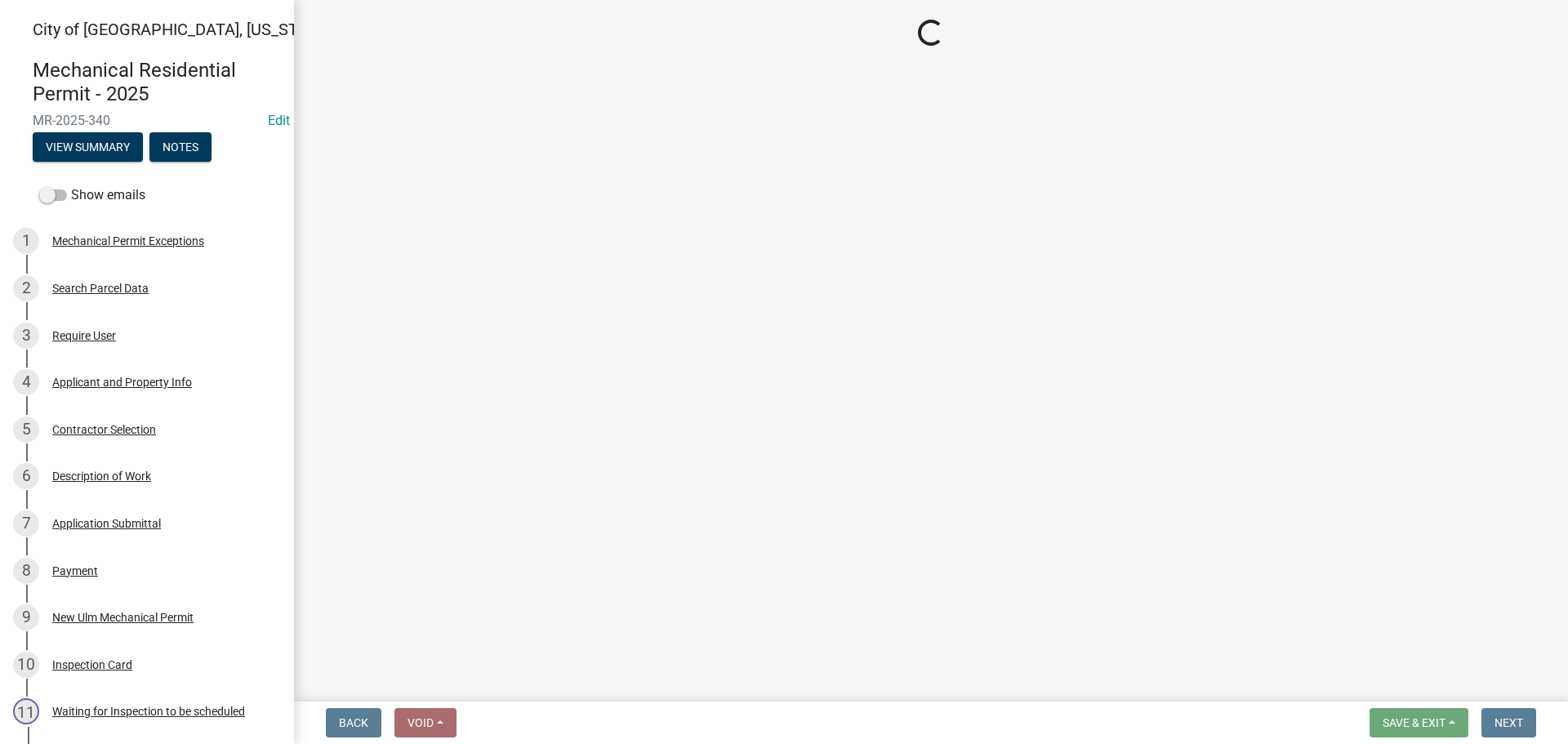
select select "805d55ac-e238-4e04-8f8e-acc067f36c3e"
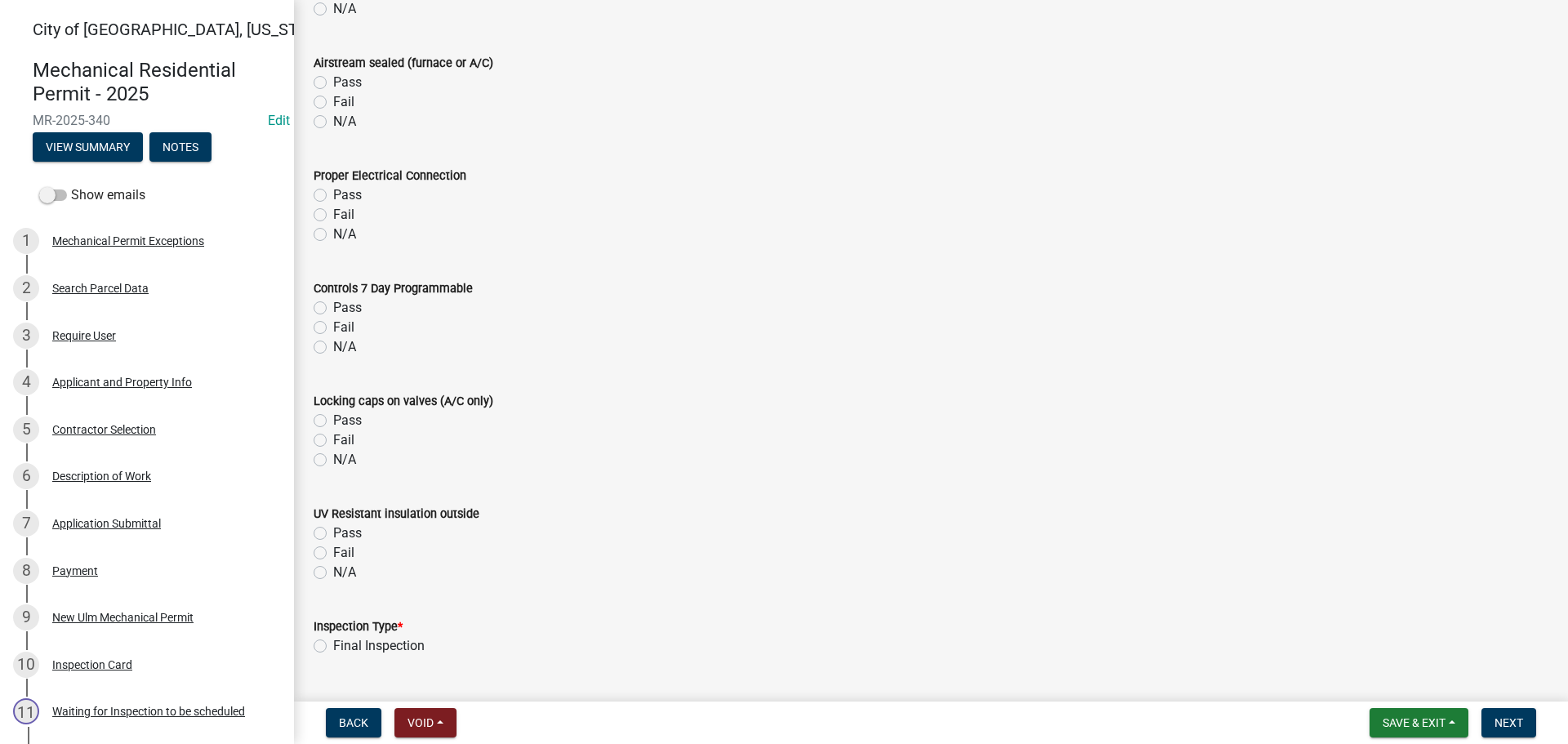
scroll to position [1470, 0]
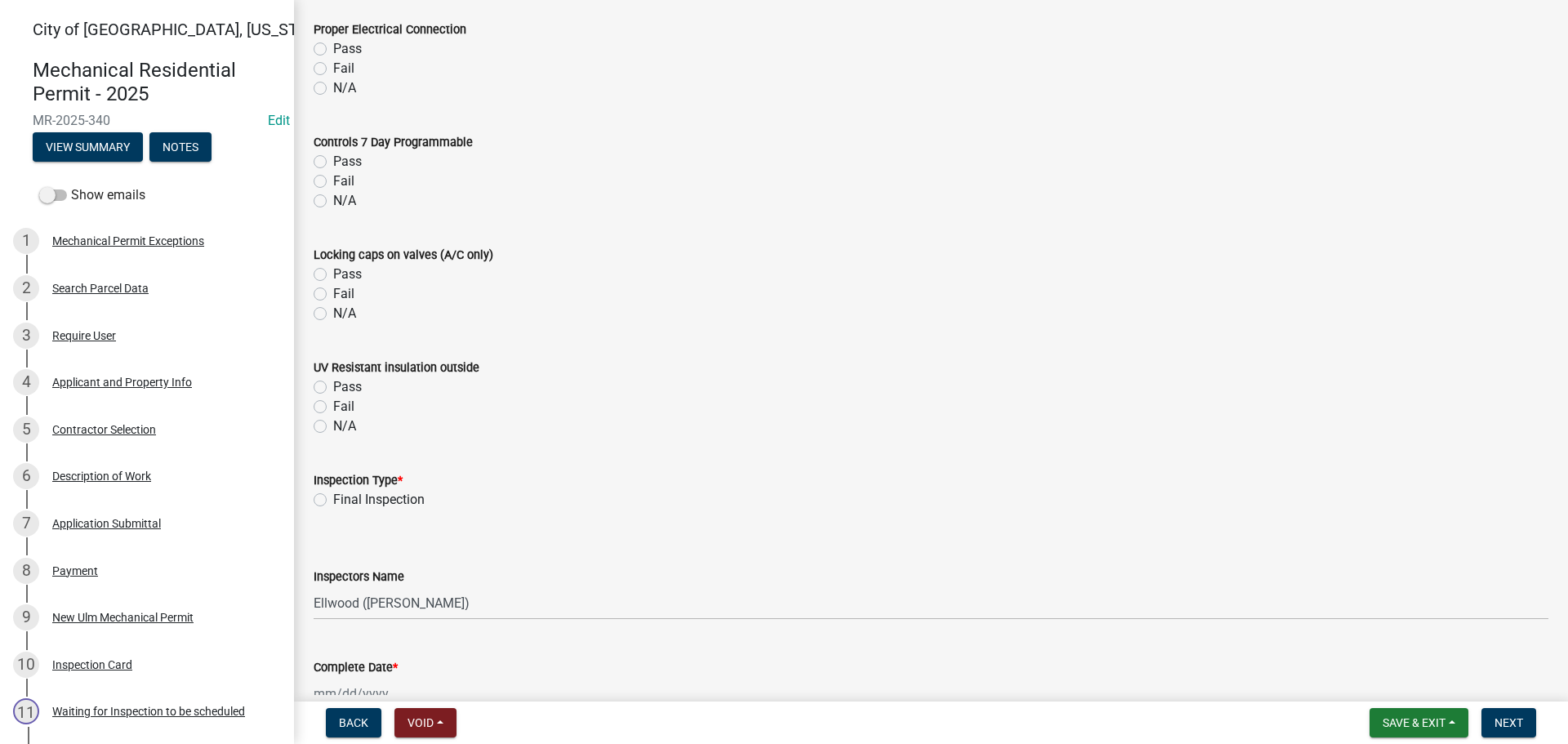
click at [333, 497] on label "Final Inspection" at bounding box center [378, 500] width 91 height 20
click at [333, 497] on input "Final Inspection" at bounding box center [338, 495] width 10 height 10
radio input "true"
click at [365, 605] on select "Select Item... [PERSON_NAME] ([PERSON_NAME] - City of [GEOGRAPHIC_DATA]) [GEOGR…" at bounding box center [932, 603] width 1235 height 34
select select "cd72df13-1819-4c17-818e-bd68a66556fb"
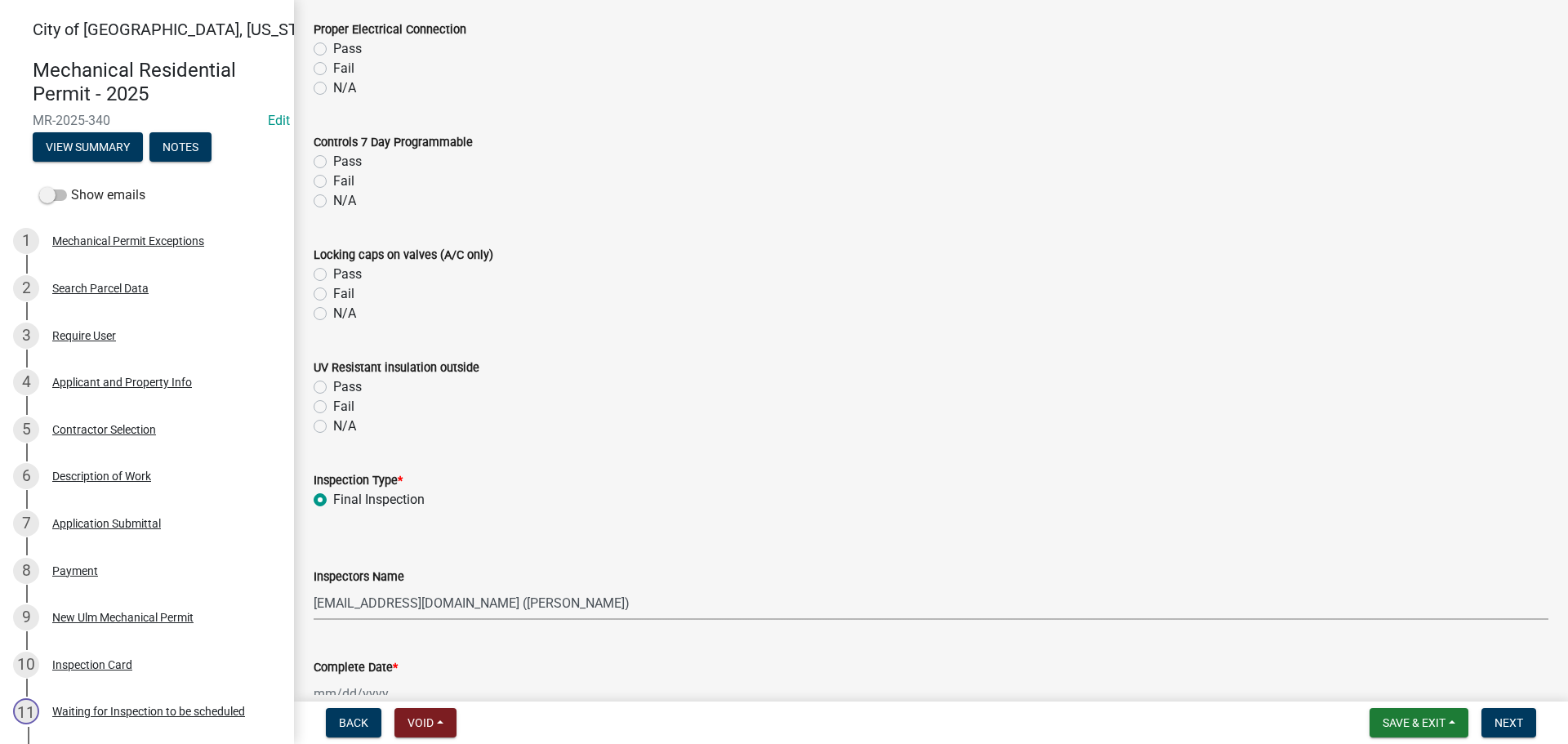
click at [314, 587] on select "Select Item... [PERSON_NAME] ([PERSON_NAME] - City of [GEOGRAPHIC_DATA]) [GEOGR…" at bounding box center [932, 603] width 1235 height 34
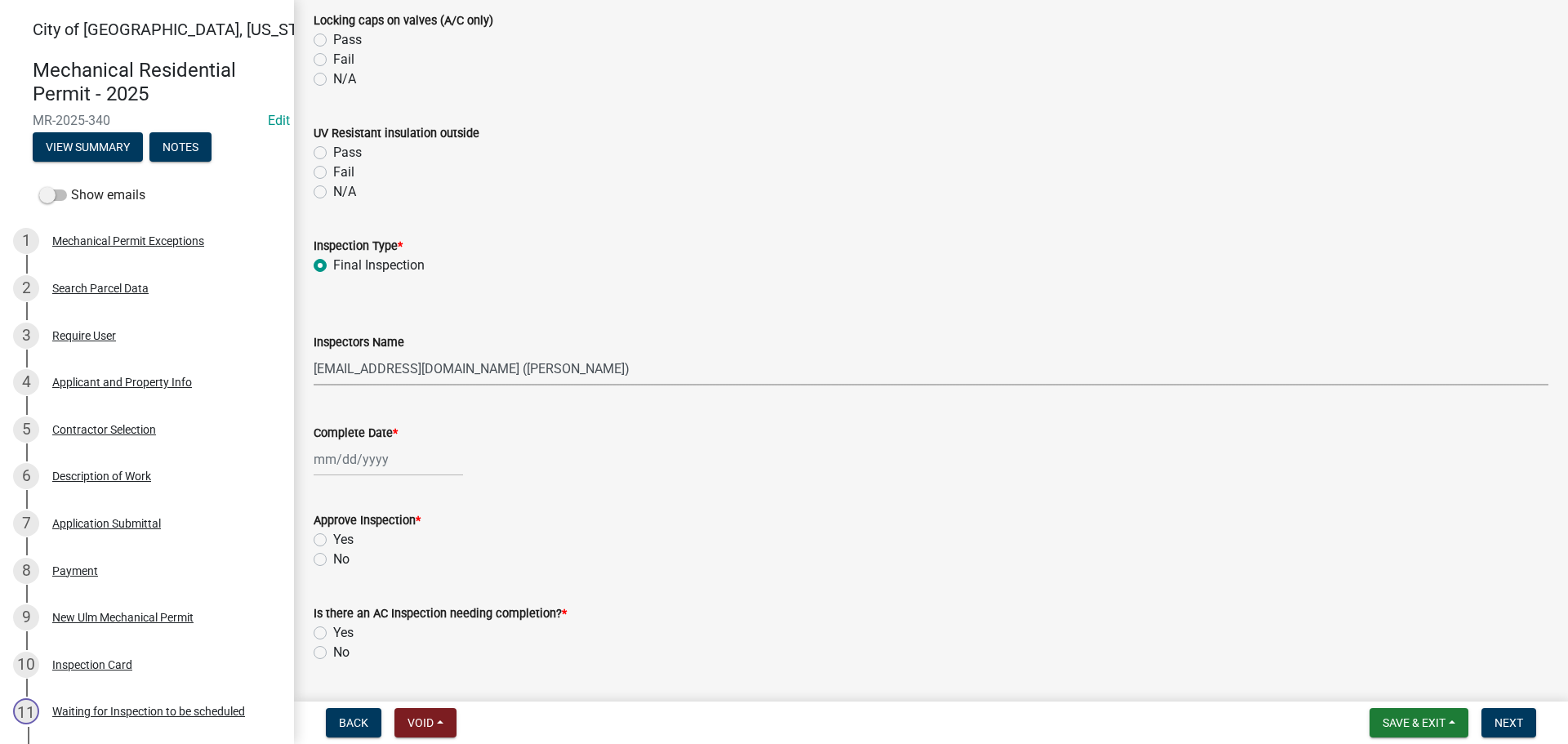
scroll to position [1715, 0]
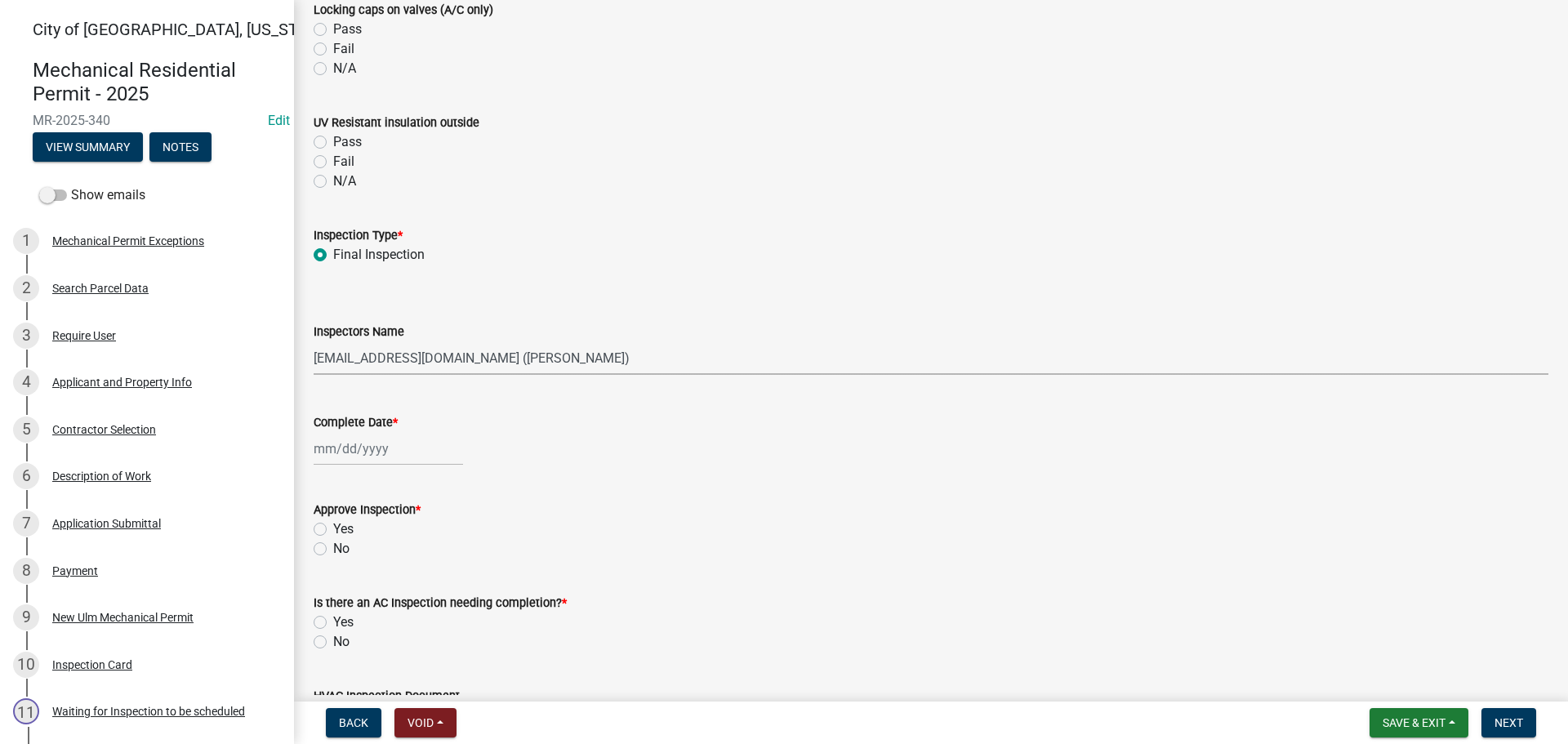
click at [348, 455] on div at bounding box center [388, 449] width 150 height 34
select select "9"
select select "2025"
click at [405, 570] on div "11" at bounding box center [408, 562] width 26 height 26
type input "[DATE]"
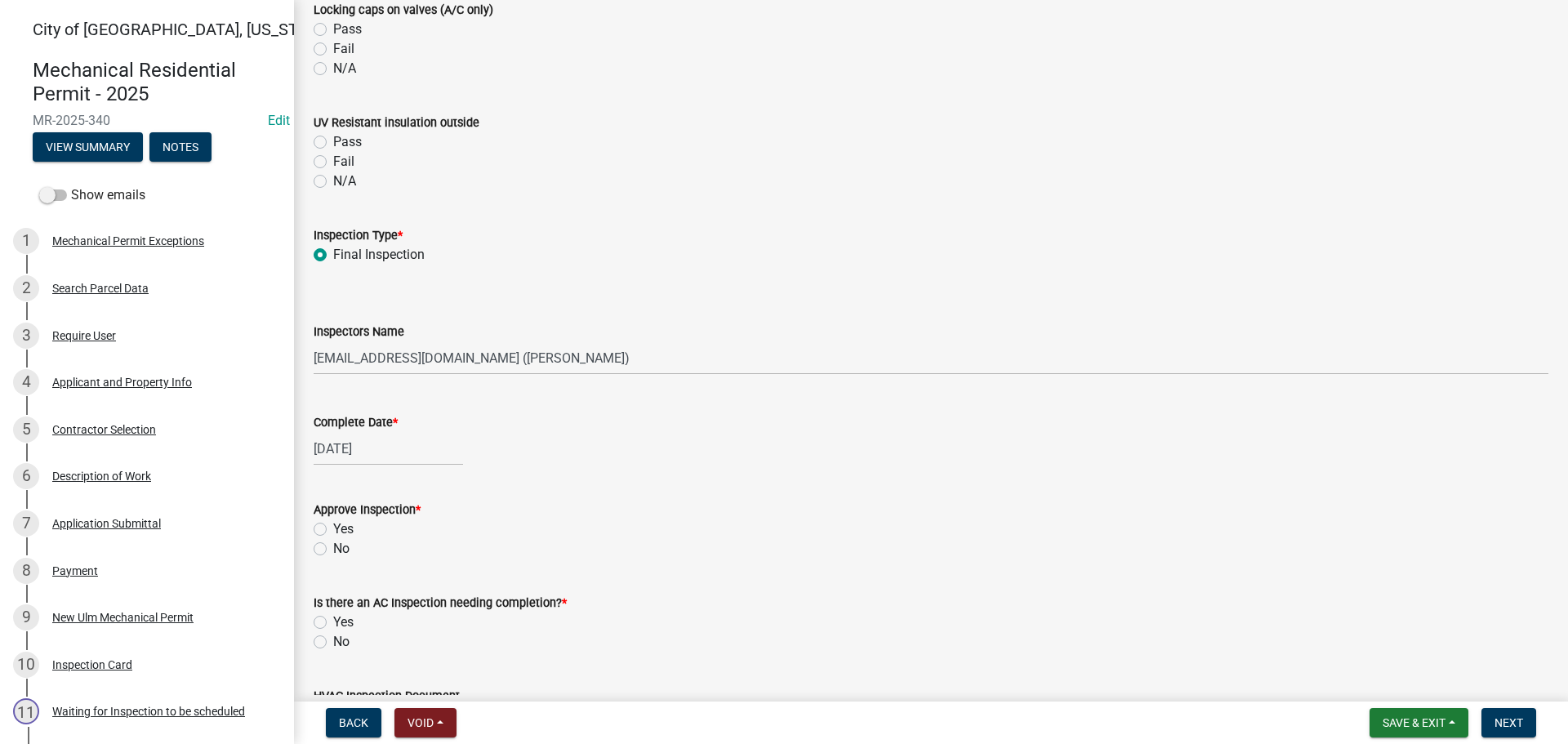
click at [332, 526] on div "Yes" at bounding box center [932, 529] width 1235 height 20
click at [333, 534] on label "Yes" at bounding box center [343, 529] width 21 height 20
click at [333, 530] on input "Yes" at bounding box center [338, 524] width 10 height 10
radio input "true"
click at [333, 641] on label "No" at bounding box center [340, 642] width 16 height 20
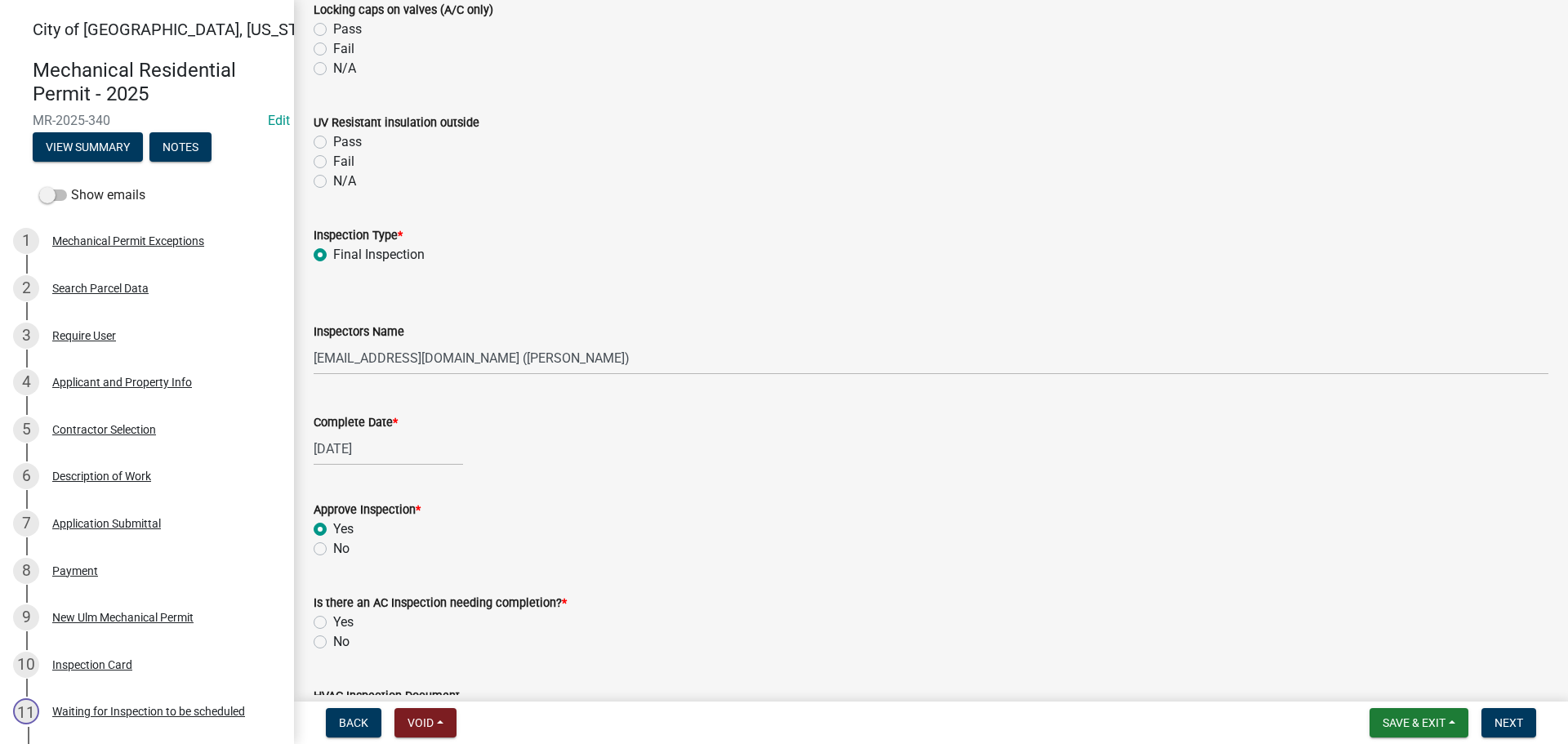
click at [333, 641] on input "No" at bounding box center [338, 637] width 10 height 10
radio input "true"
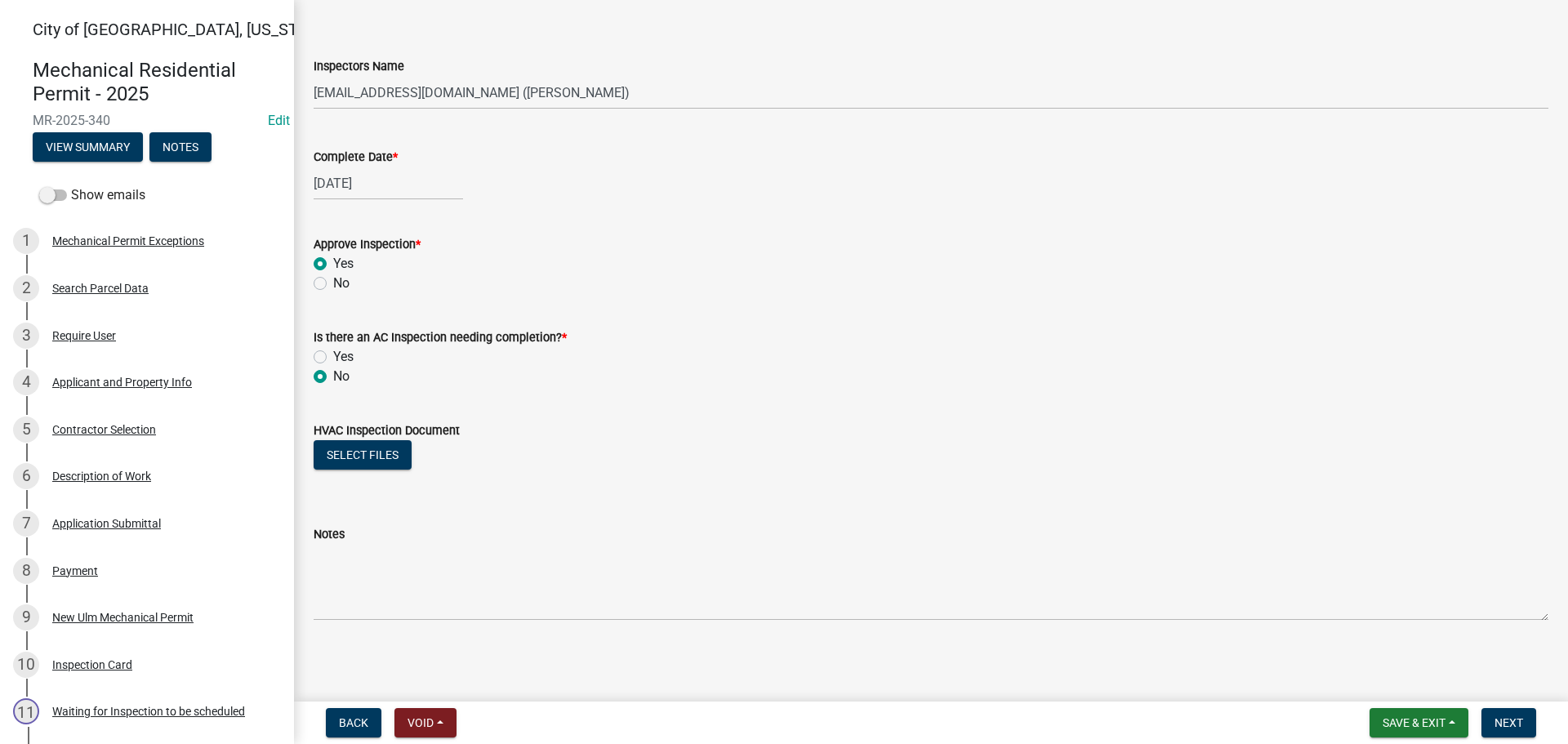
scroll to position [1983, 0]
click at [1496, 723] on span "Next" at bounding box center [1509, 723] width 28 height 13
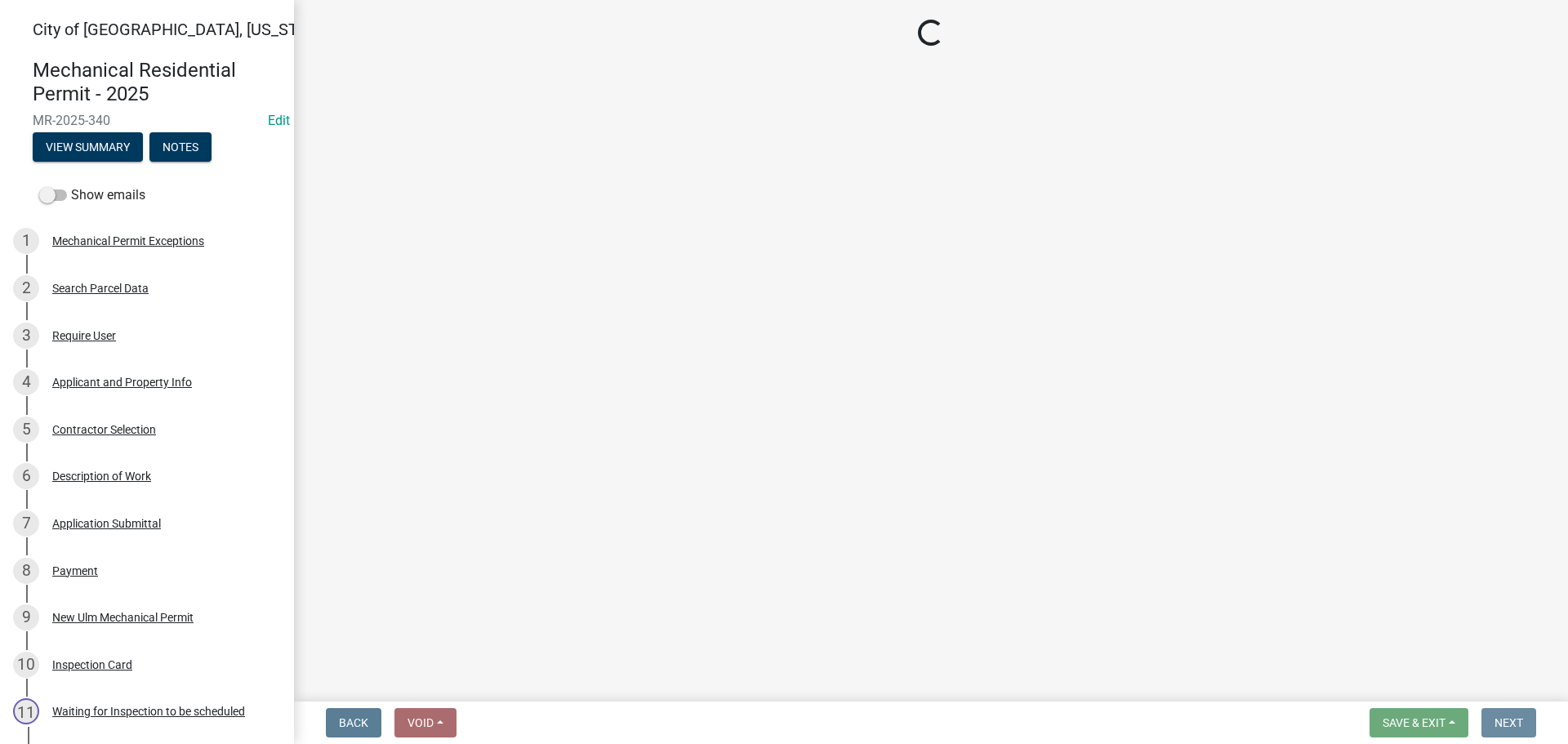
scroll to position [0, 0]
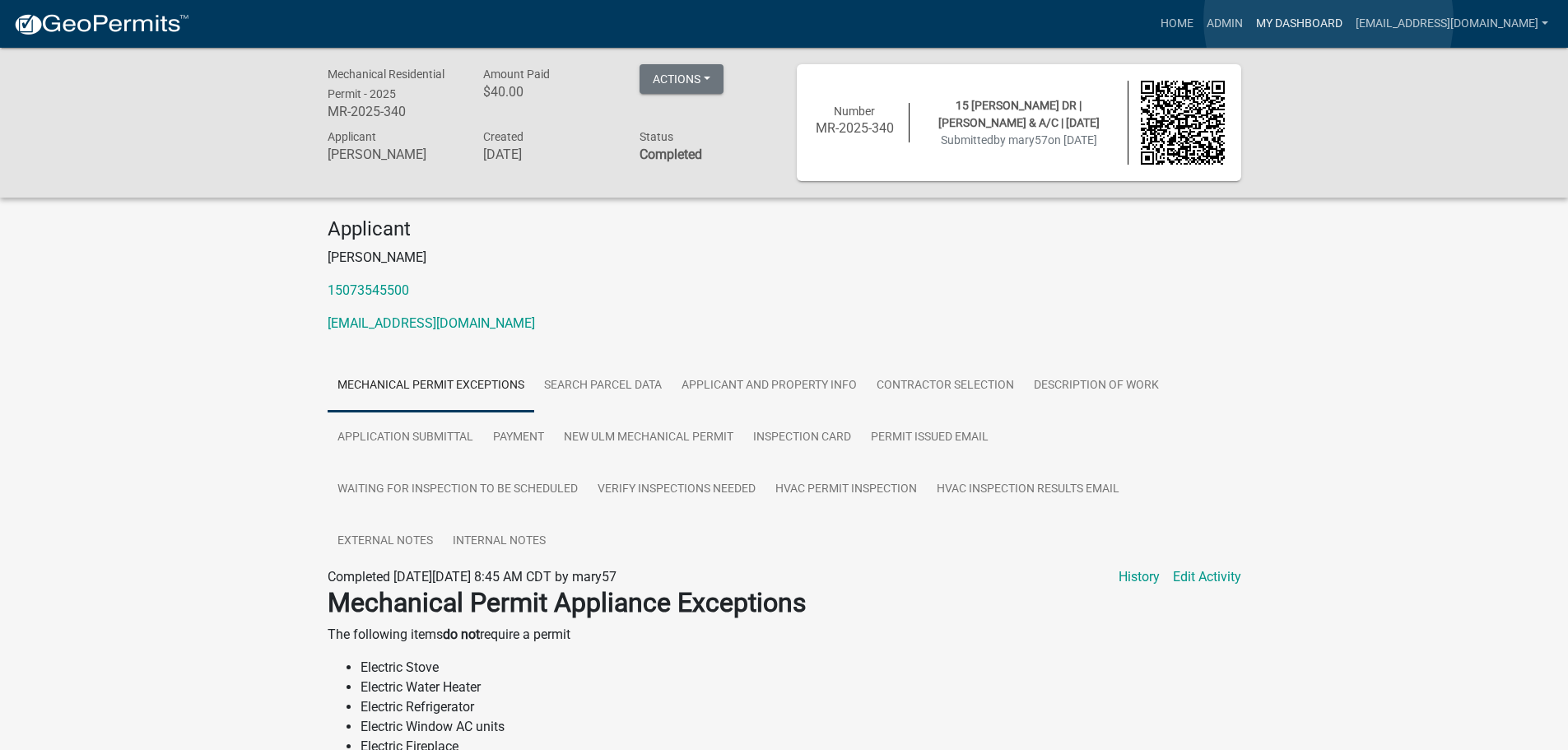
click at [1329, 20] on link "My Dashboard" at bounding box center [1299, 24] width 100 height 31
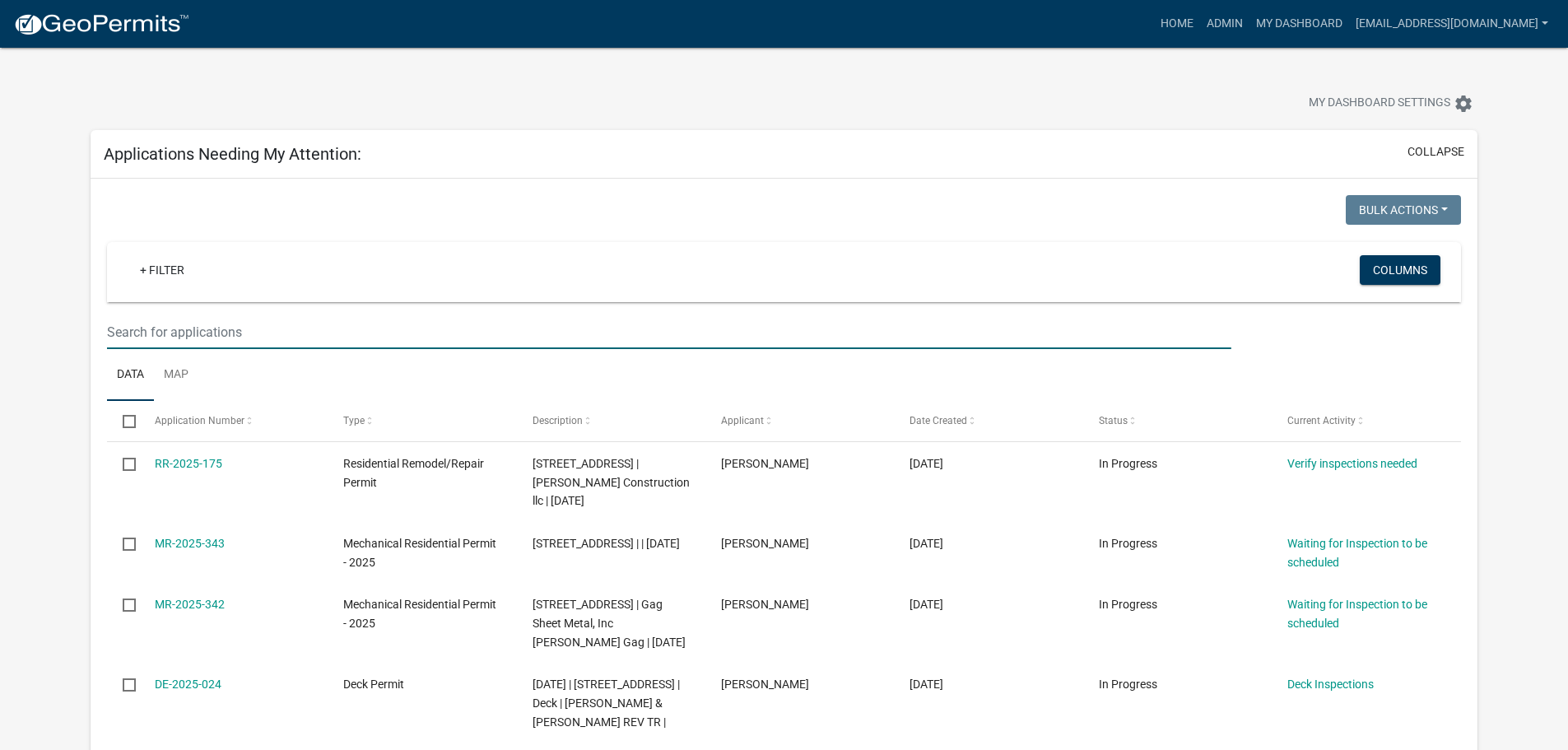
click at [143, 330] on input "text" at bounding box center [669, 333] width 1124 height 34
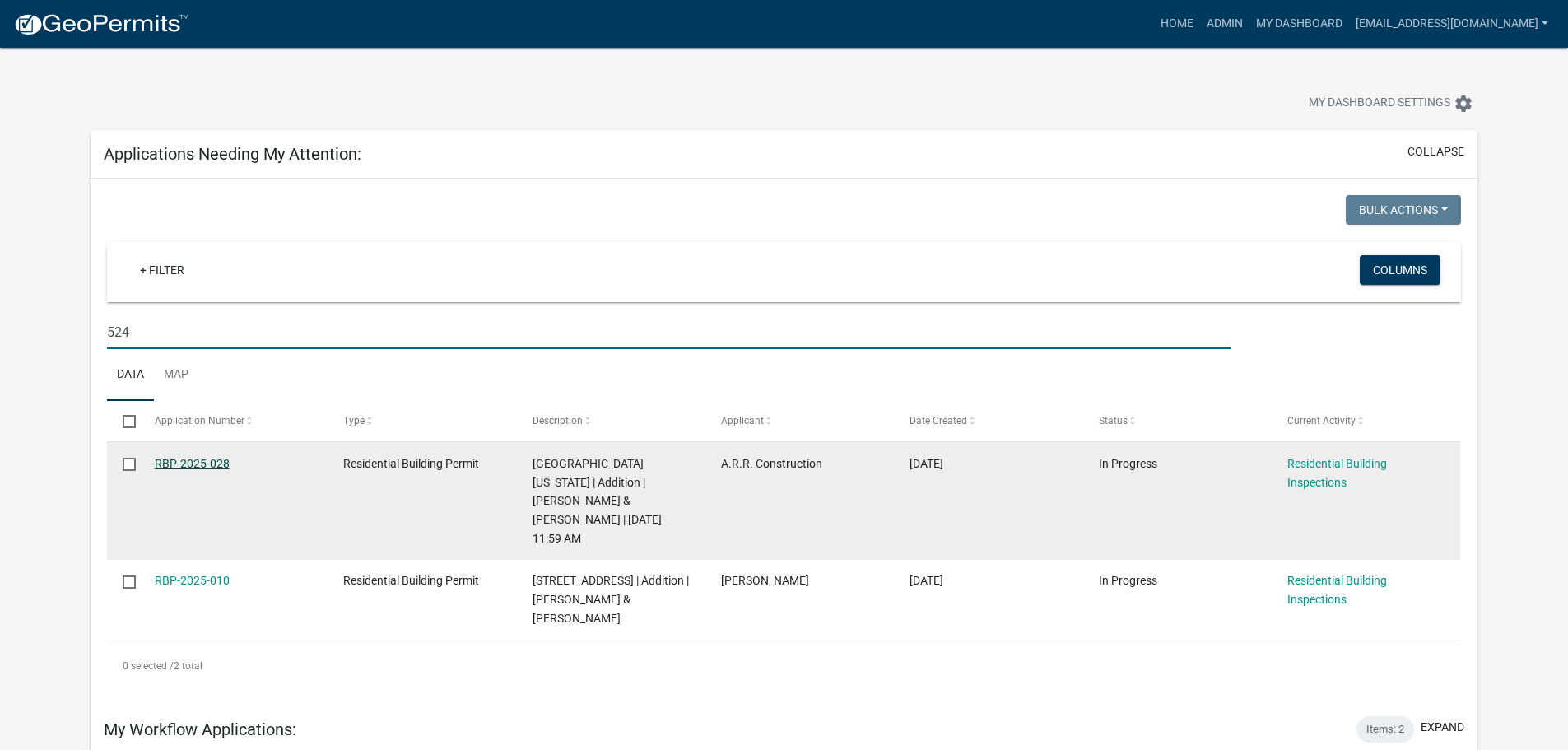
type input "524"
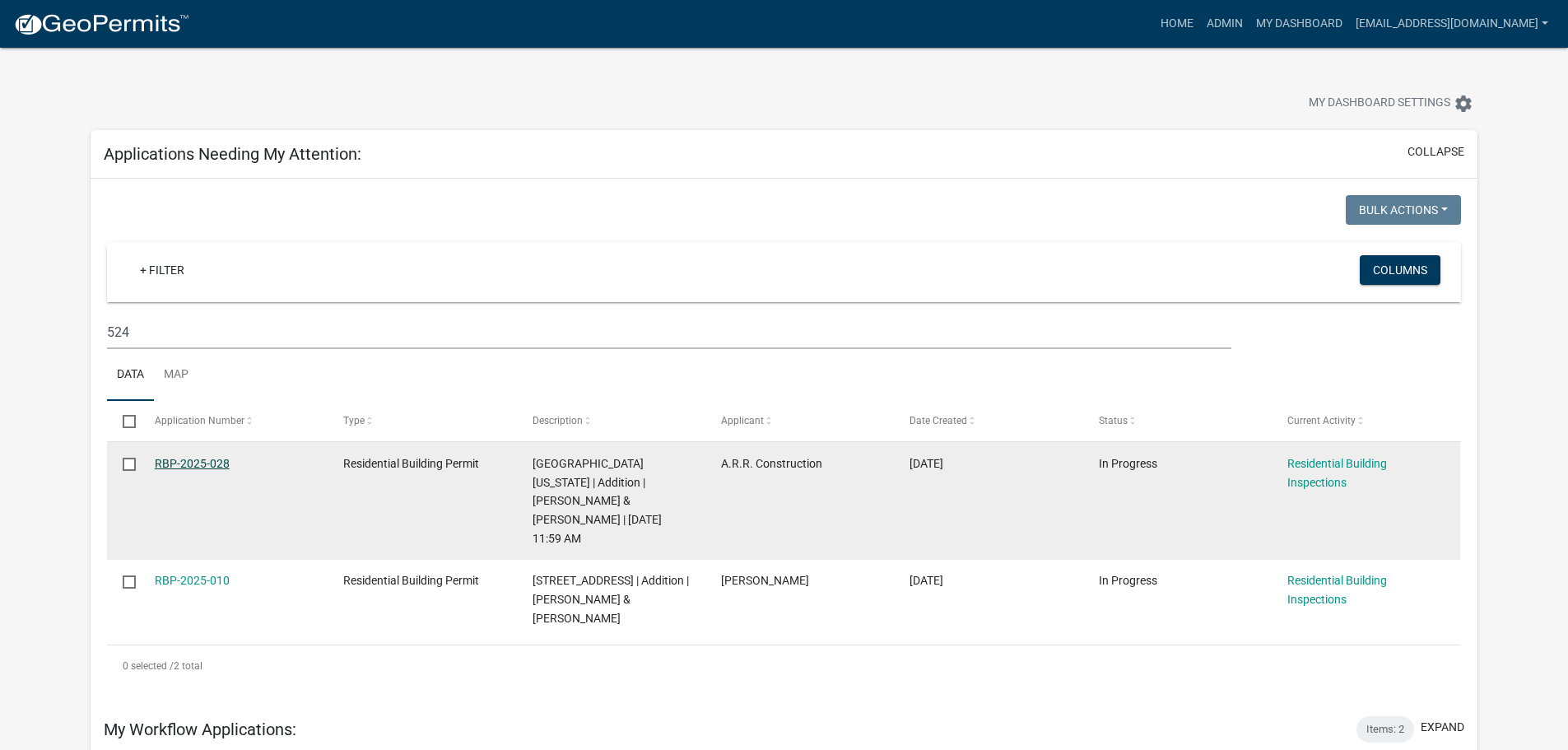
click at [191, 462] on link "RBP-2025-028" at bounding box center [192, 464] width 75 height 13
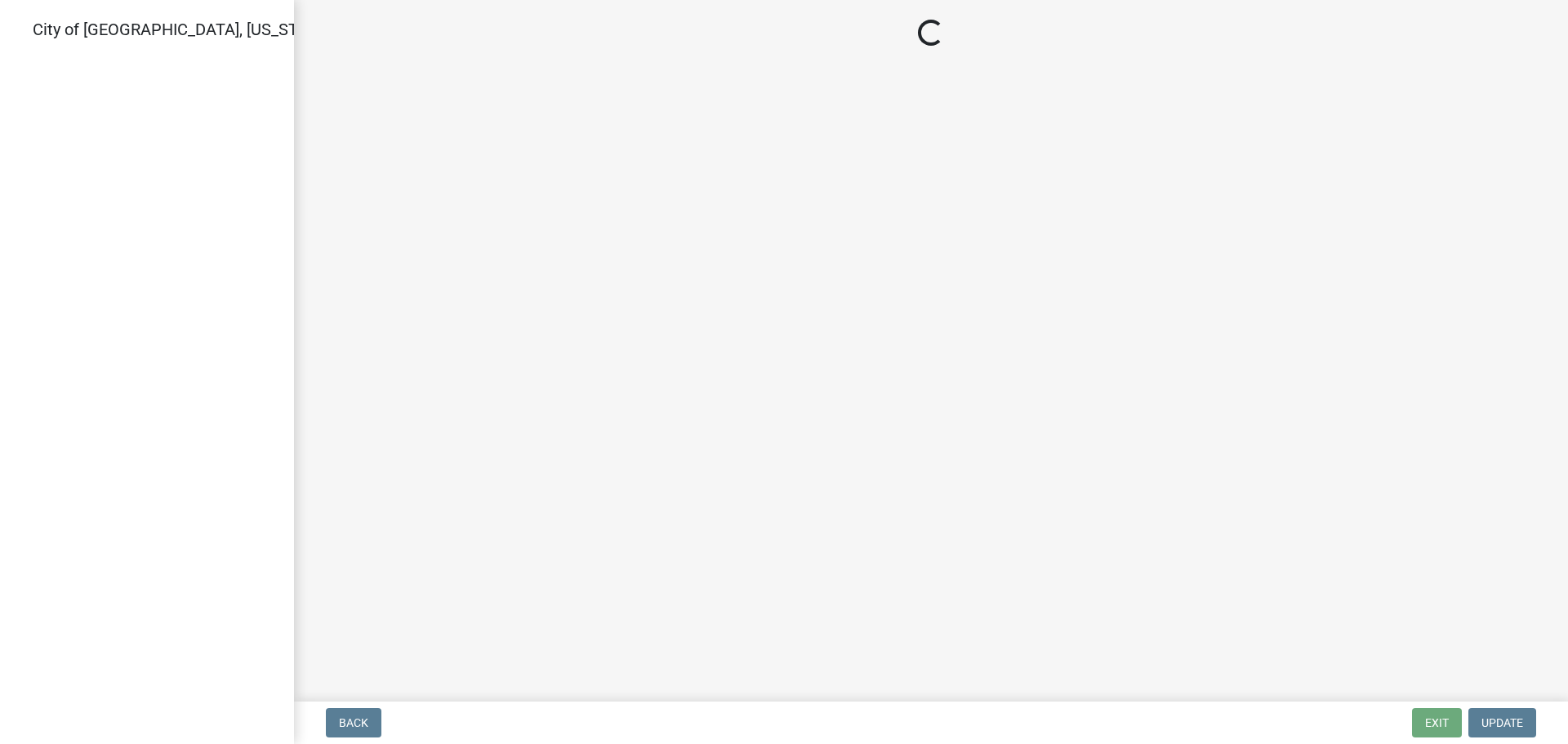
select select "805d55ac-e238-4e04-8f8e-acc067f36c3e"
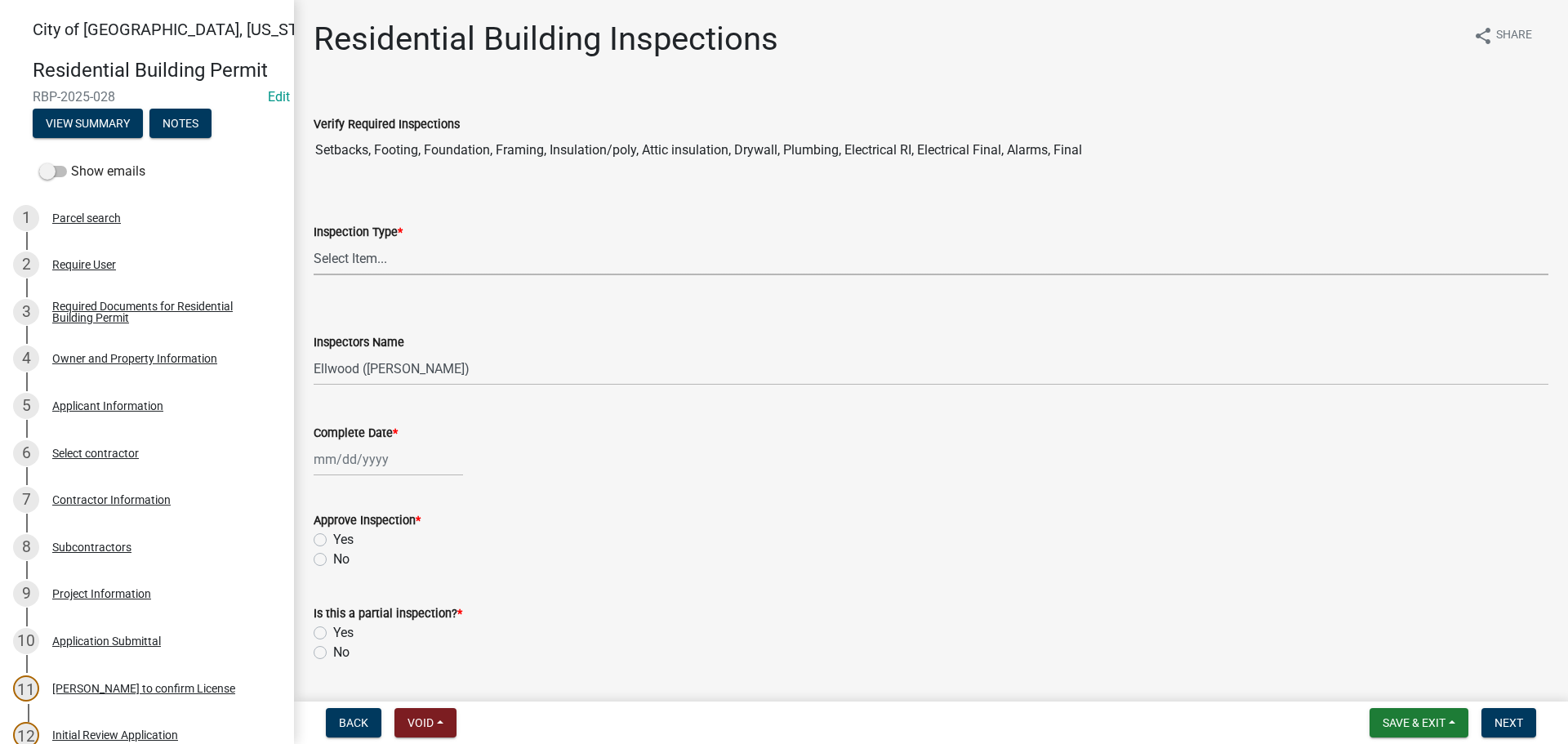
click at [372, 266] on select "Select Item... None All Inspections Required Energy Code Certificate Setback/So…" at bounding box center [932, 258] width 1235 height 34
click at [314, 241] on select "Select Item... None All Inspections Required Energy Code Certificate Setback/So…" at bounding box center [932, 258] width 1235 height 34
select select "12e8865c-491c-4f9a-93cd-ffff49d15e65"
click at [357, 389] on wm-data-entity-input "Inspectors Name Select Item... Ellwood ([PERSON_NAME]) [EMAIL_ADDRESS][DOMAIN_N…" at bounding box center [932, 345] width 1235 height 110
click at [363, 379] on select "Select Item... Ellwood ([PERSON_NAME]) [EMAIL_ADDRESS][DOMAIN_NAME] ([PERSON_NA…" at bounding box center [932, 369] width 1235 height 34
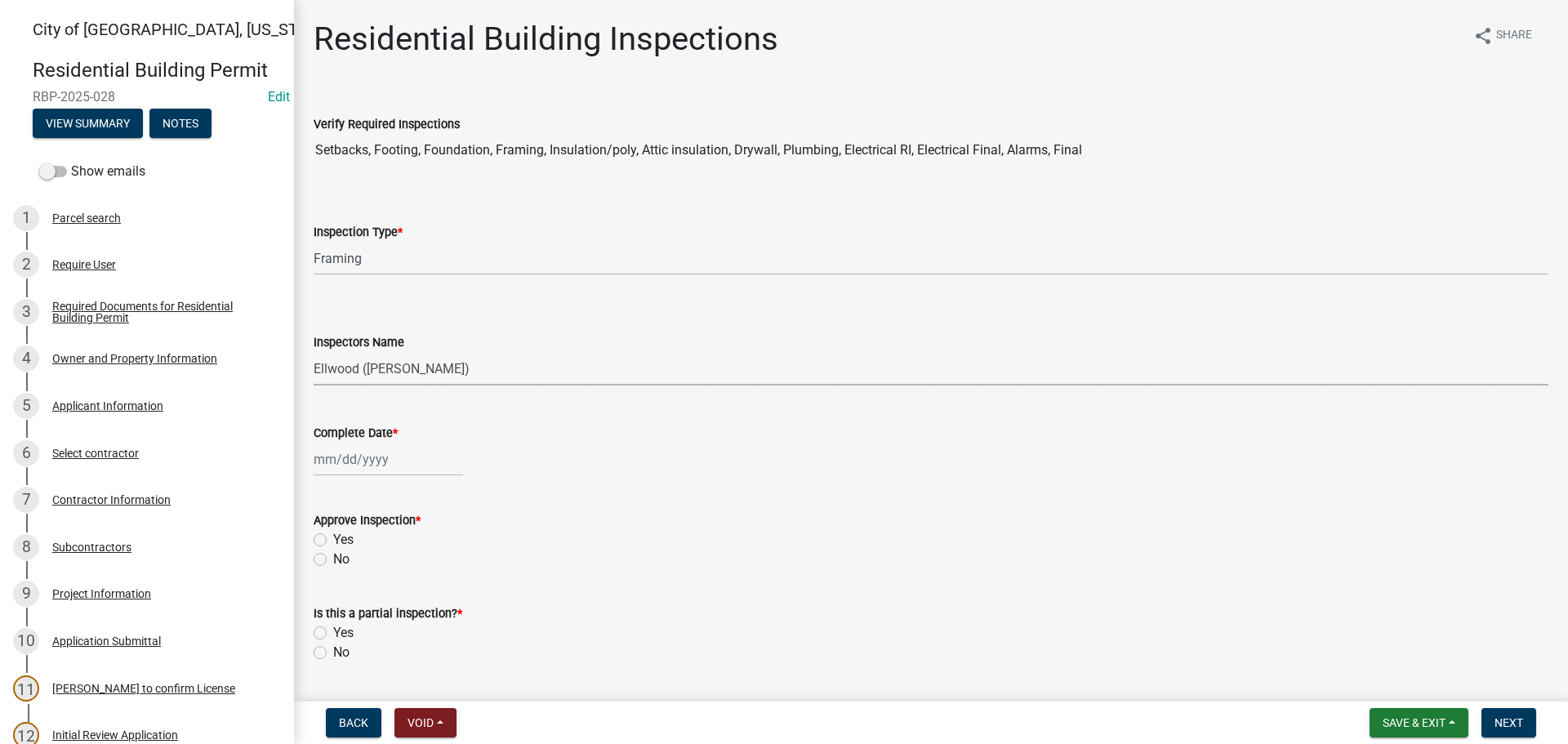
select select "cd72df13-1819-4c17-818e-bd68a66556fb"
click at [314, 352] on select "Select Item... Ellwood ([PERSON_NAME]) [EMAIL_ADDRESS][DOMAIN_NAME] ([PERSON_NA…" at bounding box center [932, 369] width 1235 height 34
click at [342, 459] on div at bounding box center [388, 460] width 150 height 34
select select "9"
select select "2025"
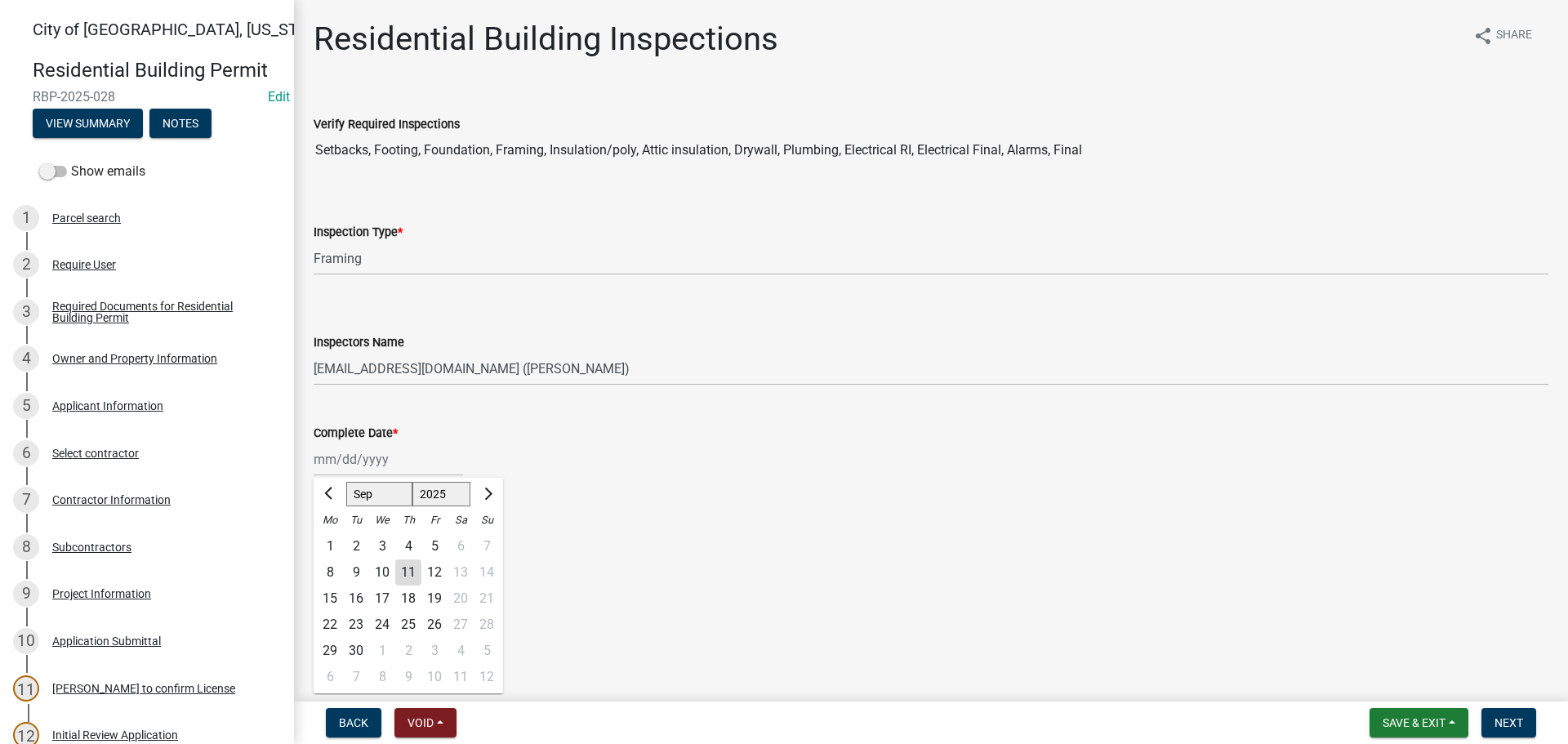
click at [406, 571] on div "11" at bounding box center [408, 572] width 26 height 26
type input "[DATE]"
click at [333, 536] on label "Yes" at bounding box center [343, 539] width 21 height 20
click at [333, 536] on input "Yes" at bounding box center [338, 535] width 10 height 10
radio input "true"
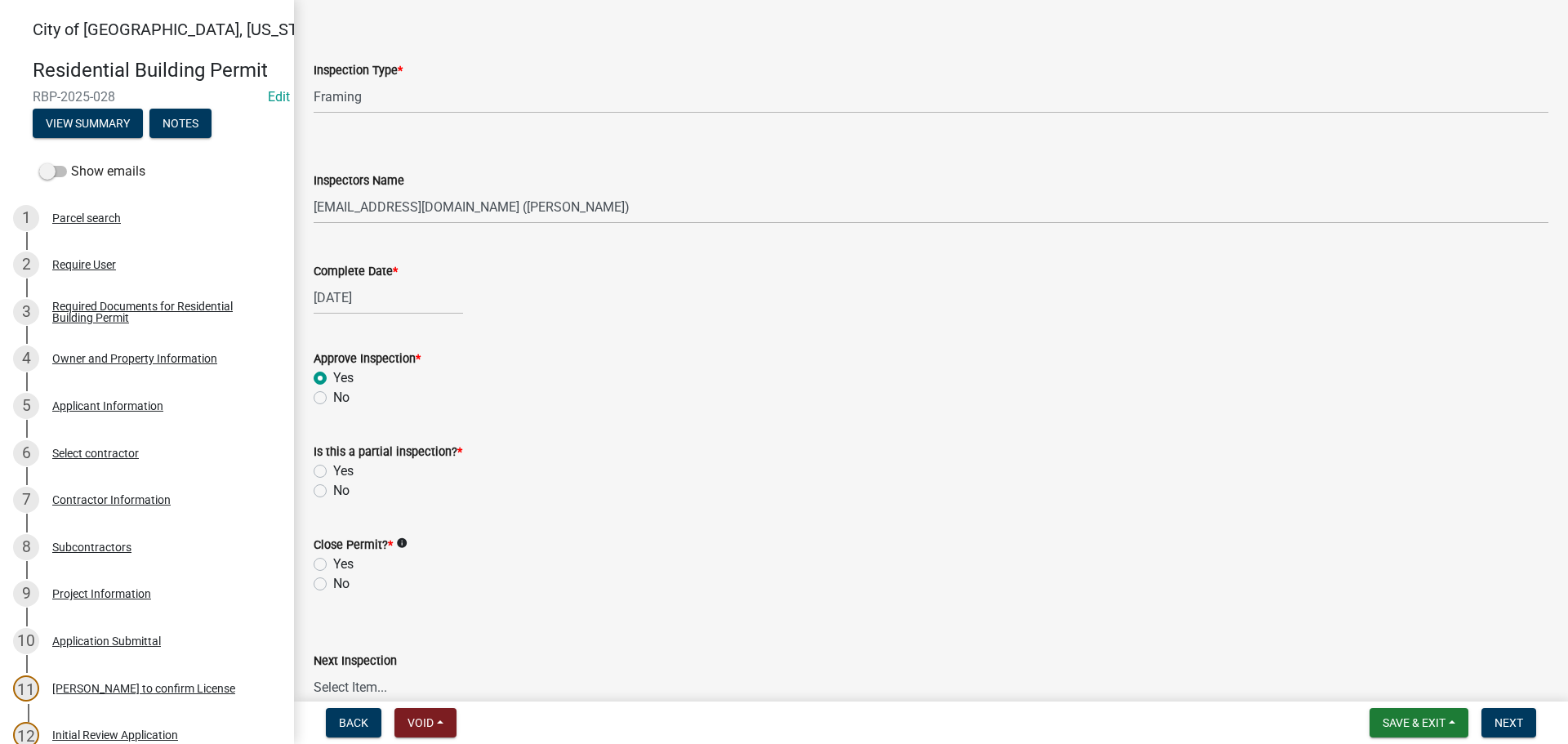
scroll to position [163, 0]
click at [333, 468] on label "Yes" at bounding box center [343, 470] width 21 height 20
click at [333, 468] on input "Yes" at bounding box center [338, 465] width 10 height 10
radio input "true"
click at [333, 584] on label "No" at bounding box center [340, 582] width 16 height 20
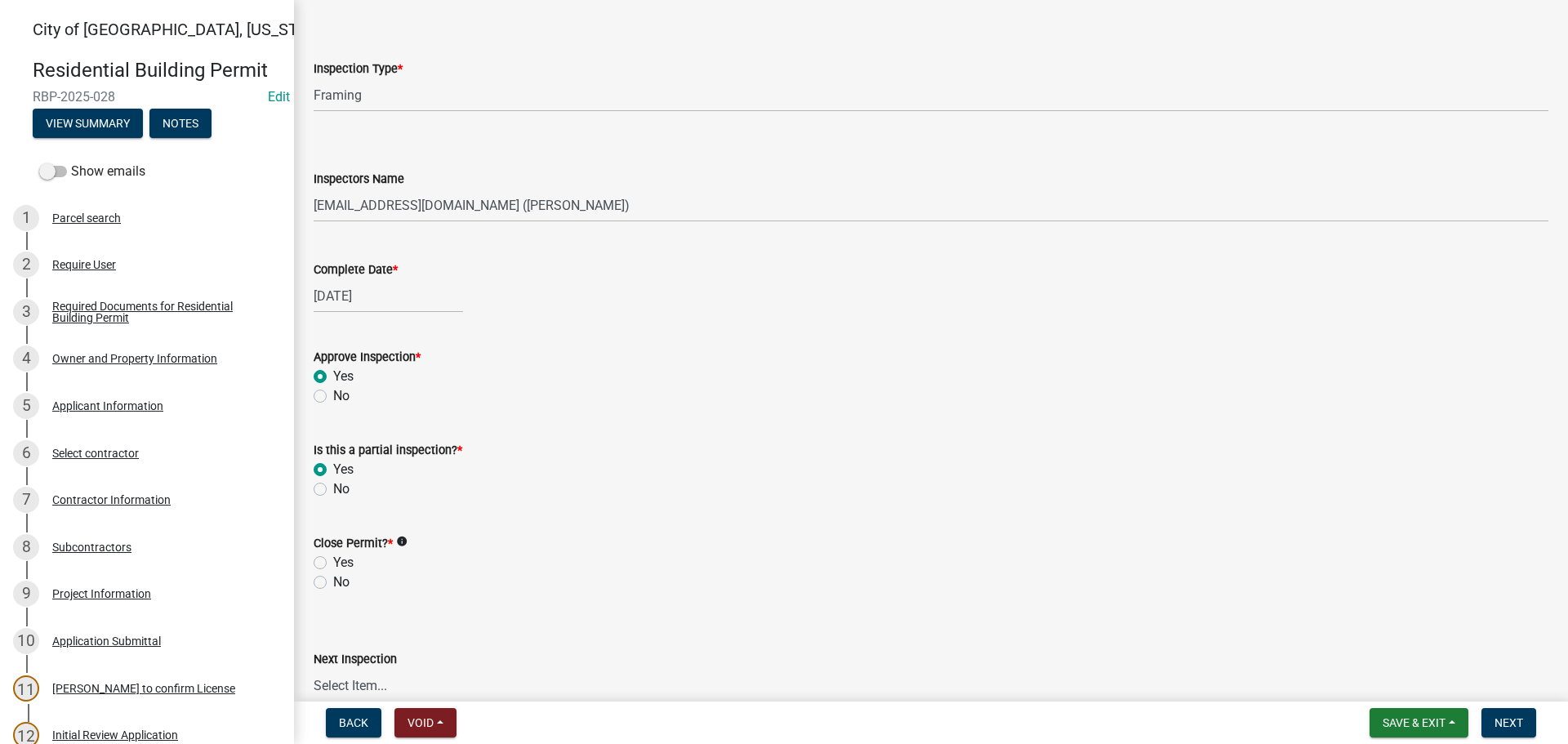
click at [333, 584] on input "No" at bounding box center [338, 577] width 10 height 10
radio input "true"
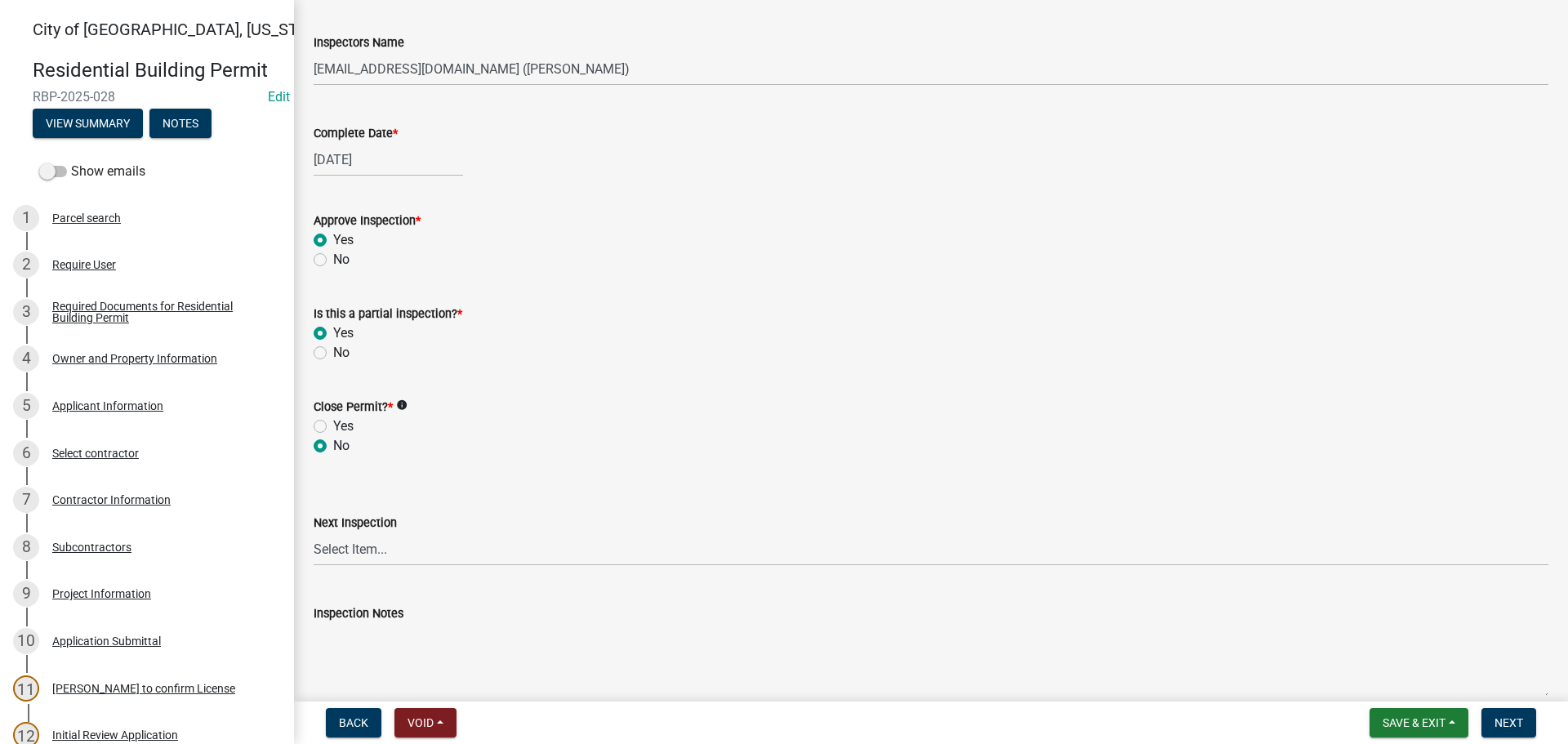
scroll to position [482, 0]
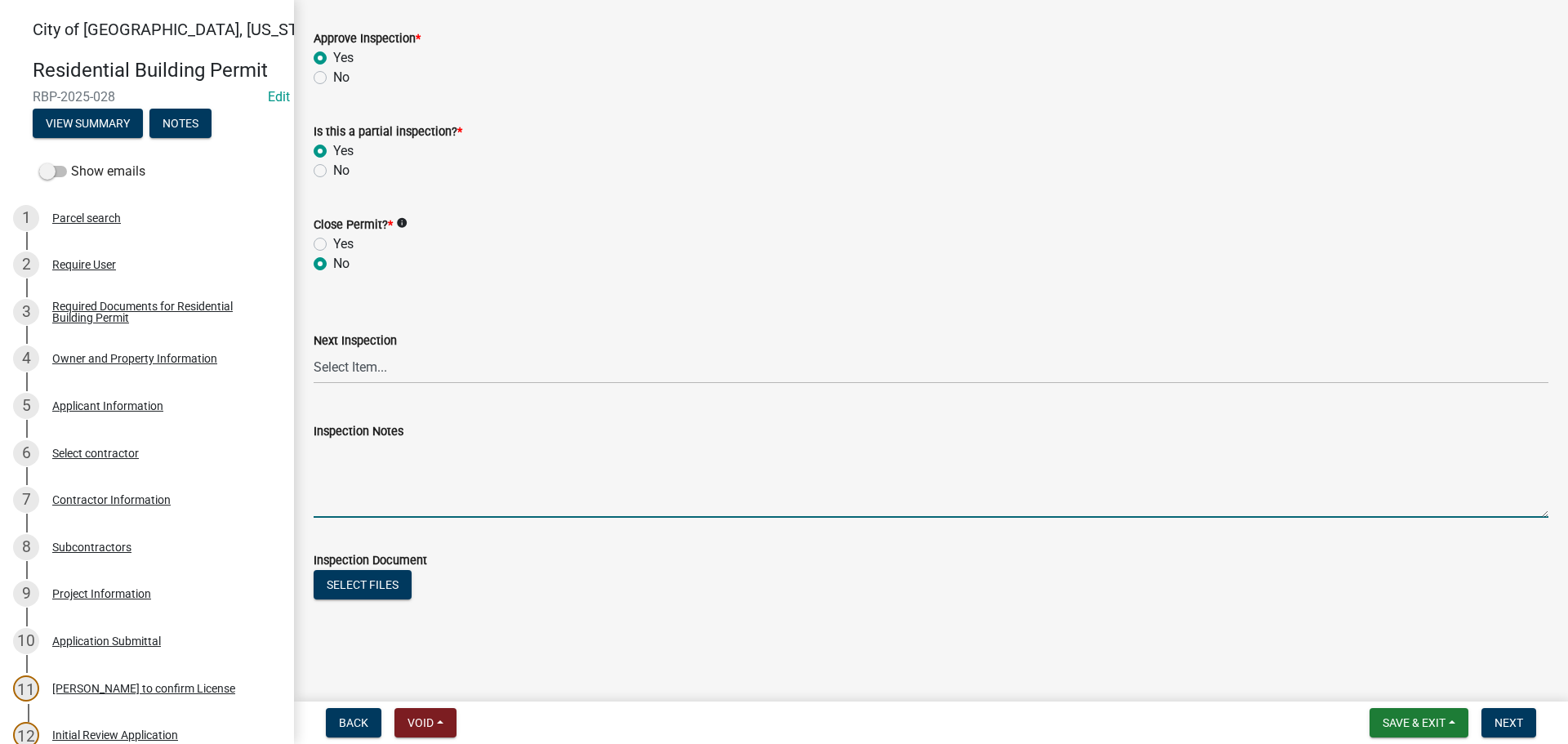
click at [315, 472] on textarea "Inspection Notes" at bounding box center [932, 479] width 1235 height 76
type textarea "Viewed headers and floor joists."
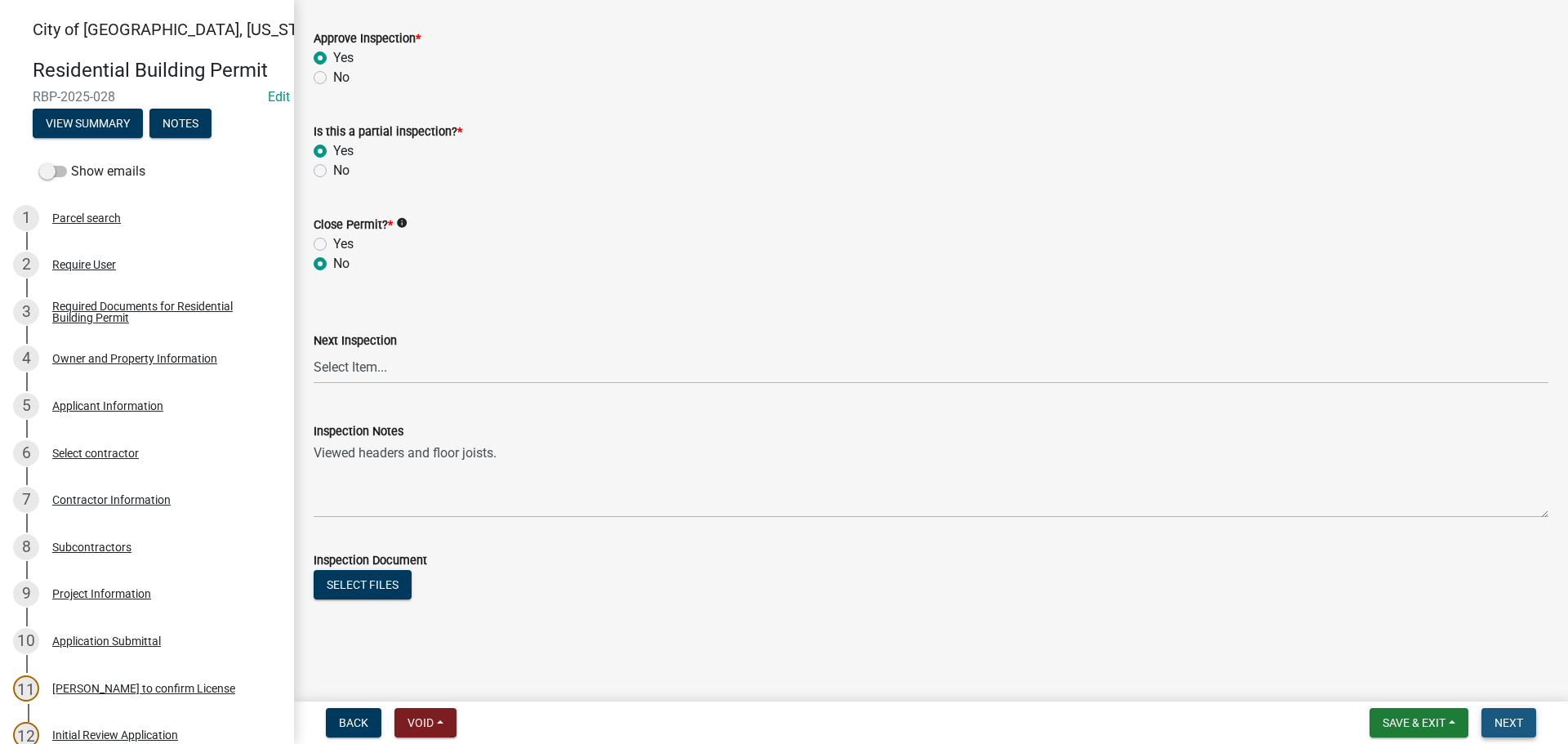
click at [1500, 724] on span "Next" at bounding box center [1509, 723] width 28 height 13
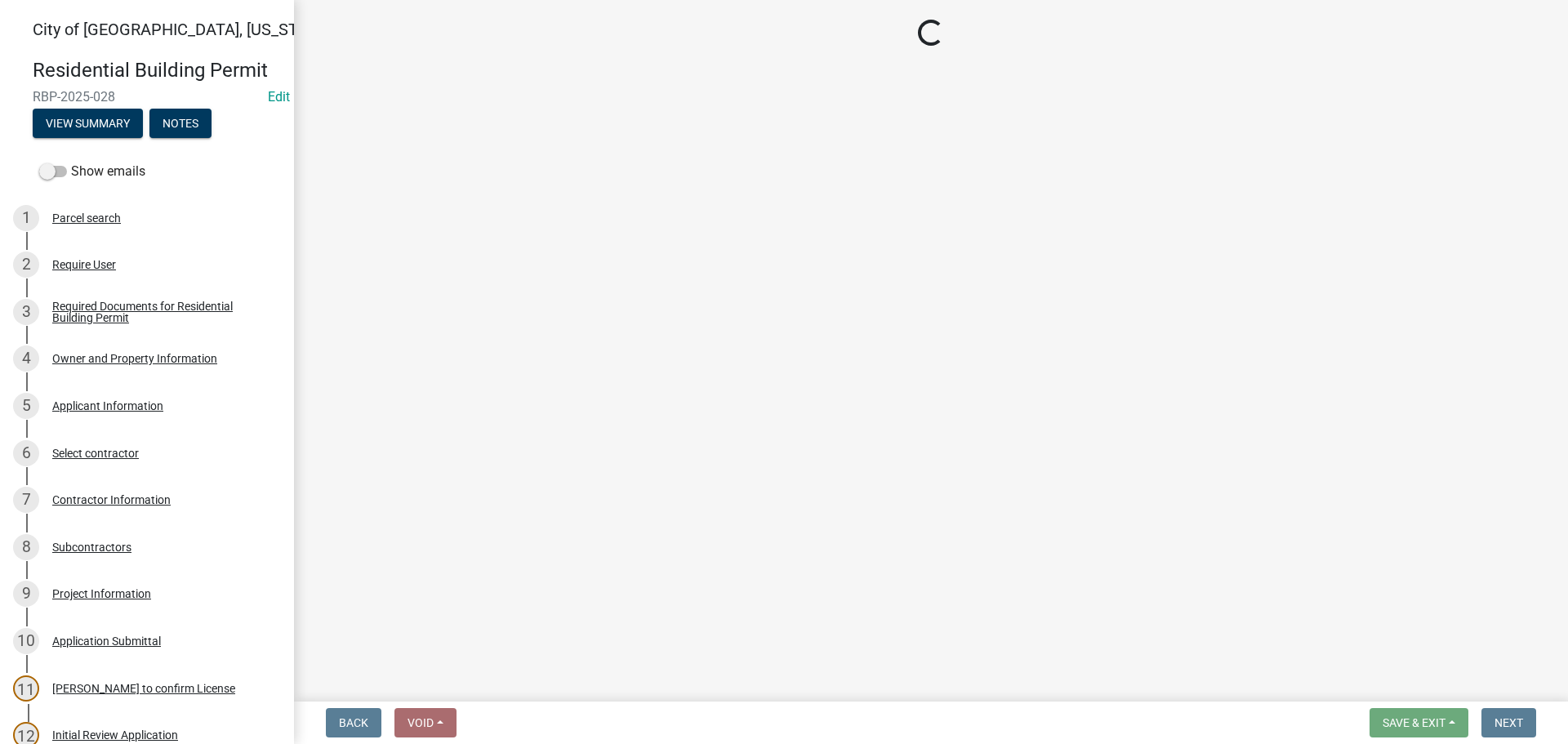
select select "805d55ac-e238-4e04-8f8e-acc067f36c3e"
